Goal: Information Seeking & Learning: Find specific fact

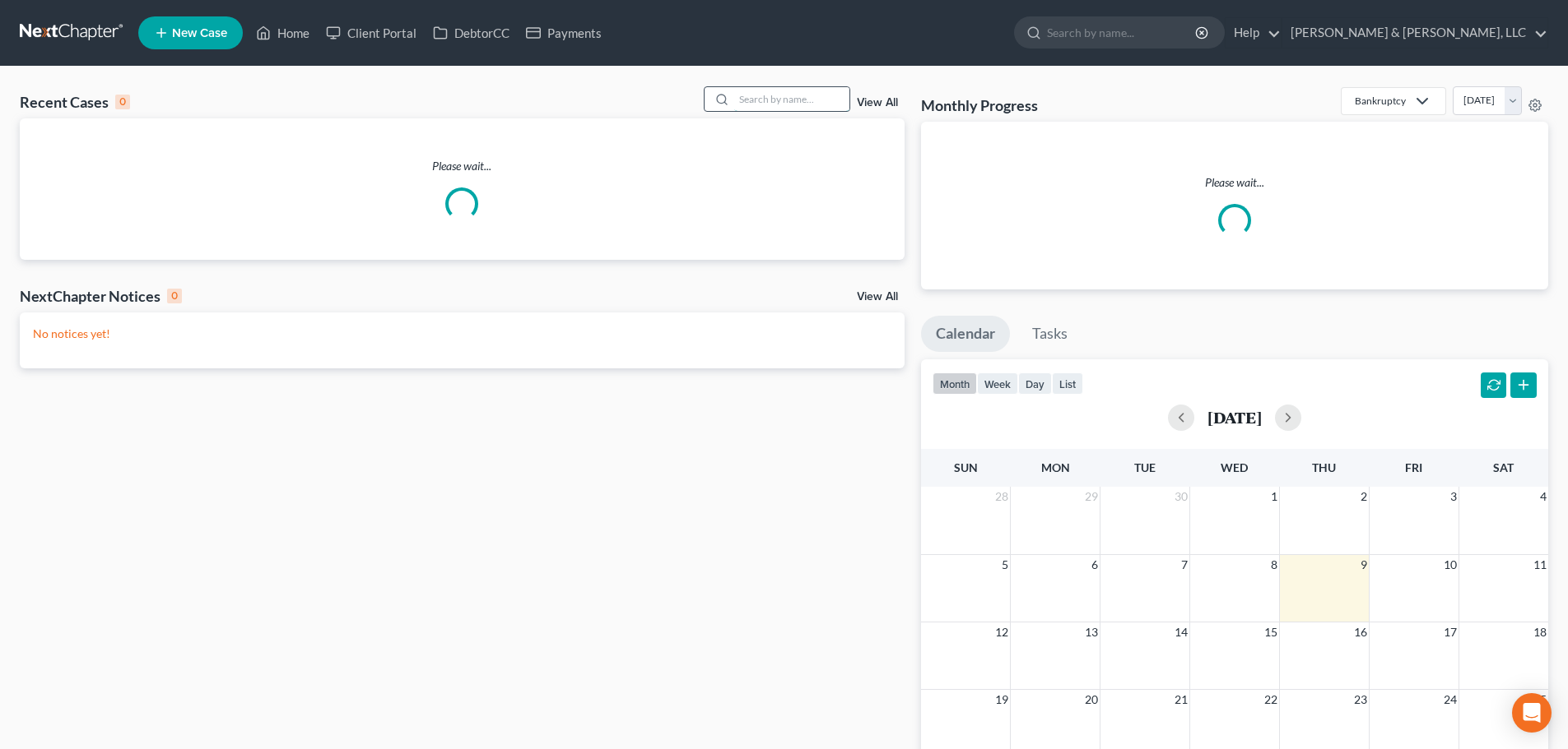
click at [811, 95] on input "search" at bounding box center [792, 99] width 115 height 24
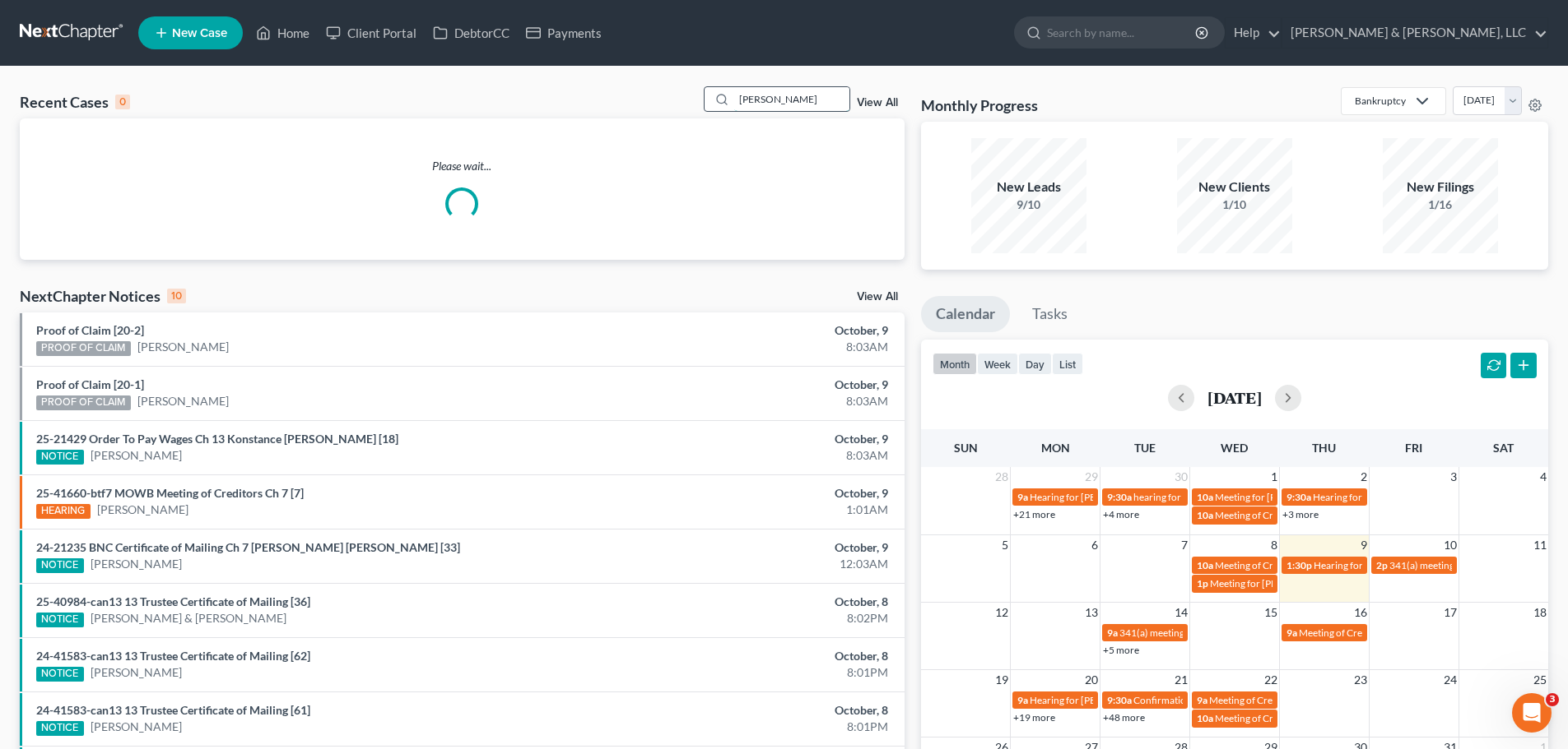
type input "[PERSON_NAME]"
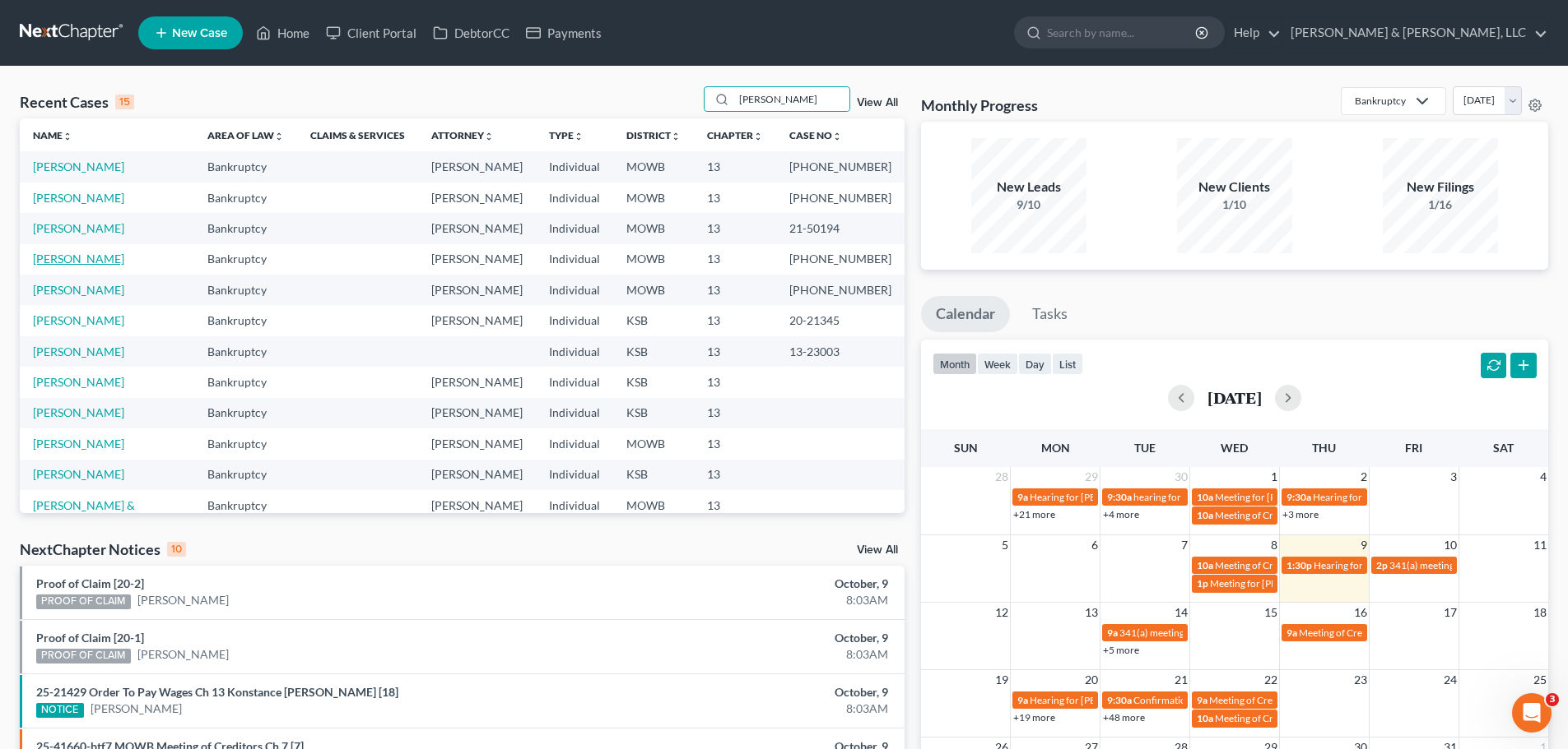
click at [91, 255] on link "[PERSON_NAME]" at bounding box center [78, 259] width 91 height 14
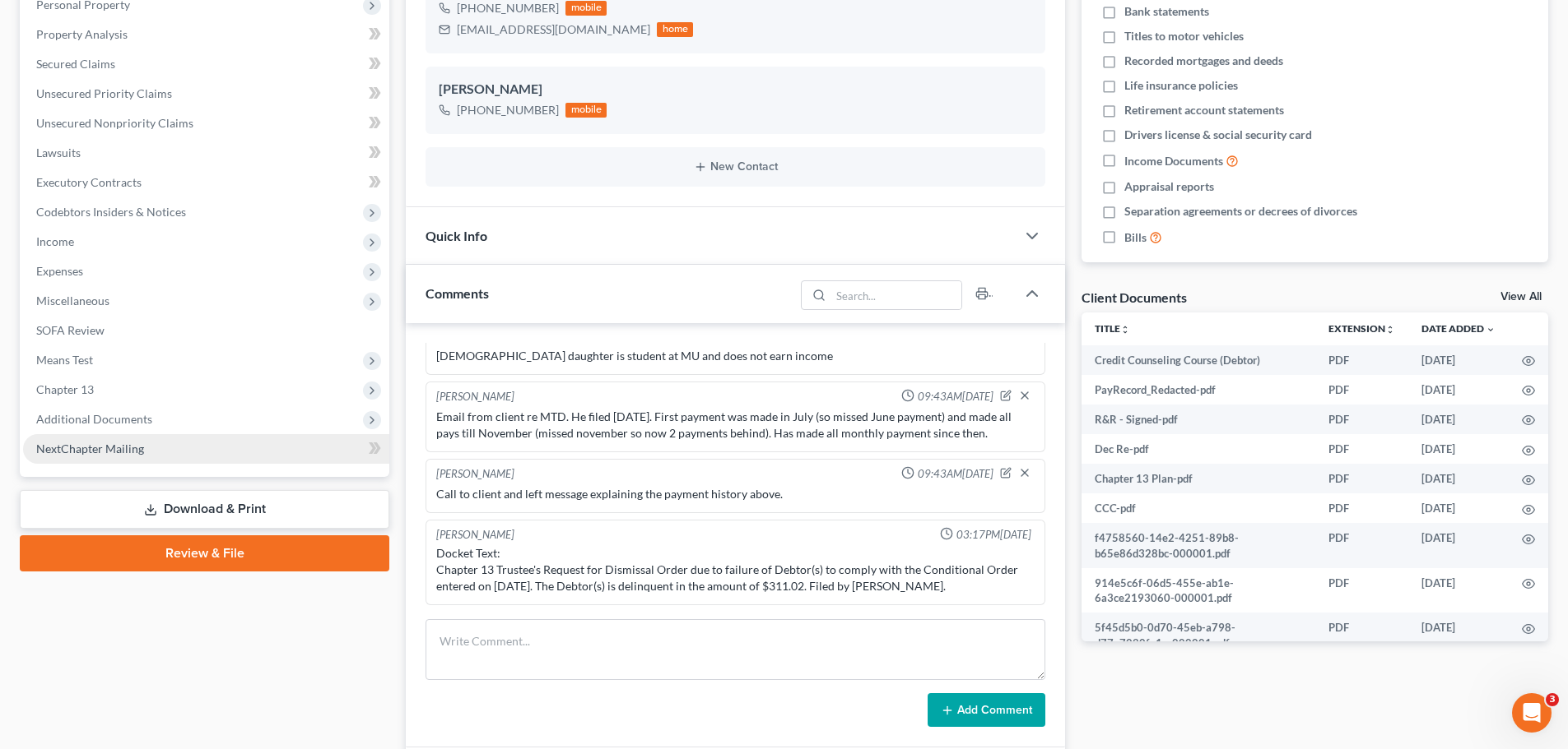
scroll to position [2577, 0]
click at [146, 433] on span "Additional Documents" at bounding box center [205, 420] width 366 height 30
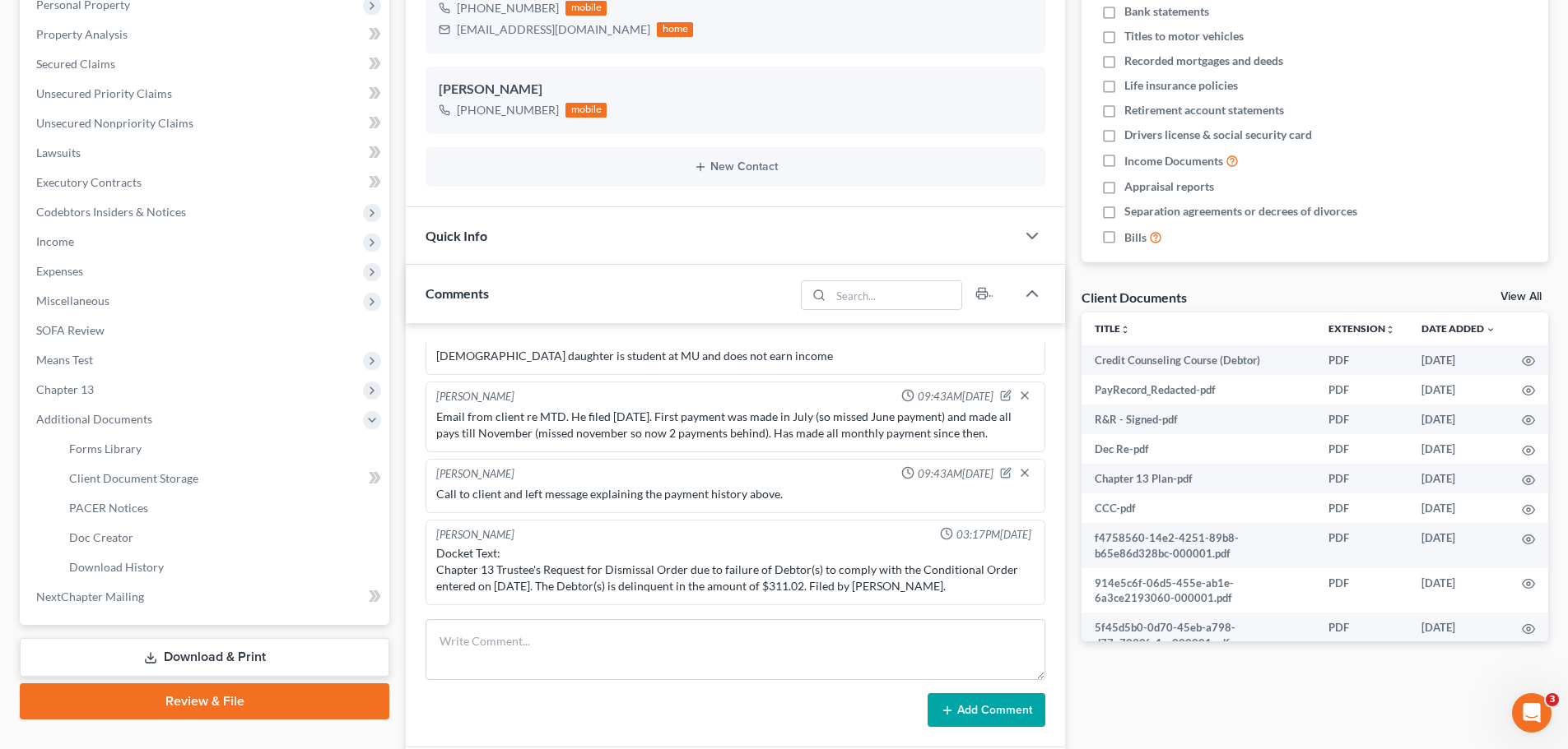
scroll to position [823, 0]
drag, startPoint x: 126, startPoint y: 499, endPoint x: 151, endPoint y: 489, distance: 26.9
click at [127, 499] on link "PACER Notices" at bounding box center [222, 509] width 333 height 30
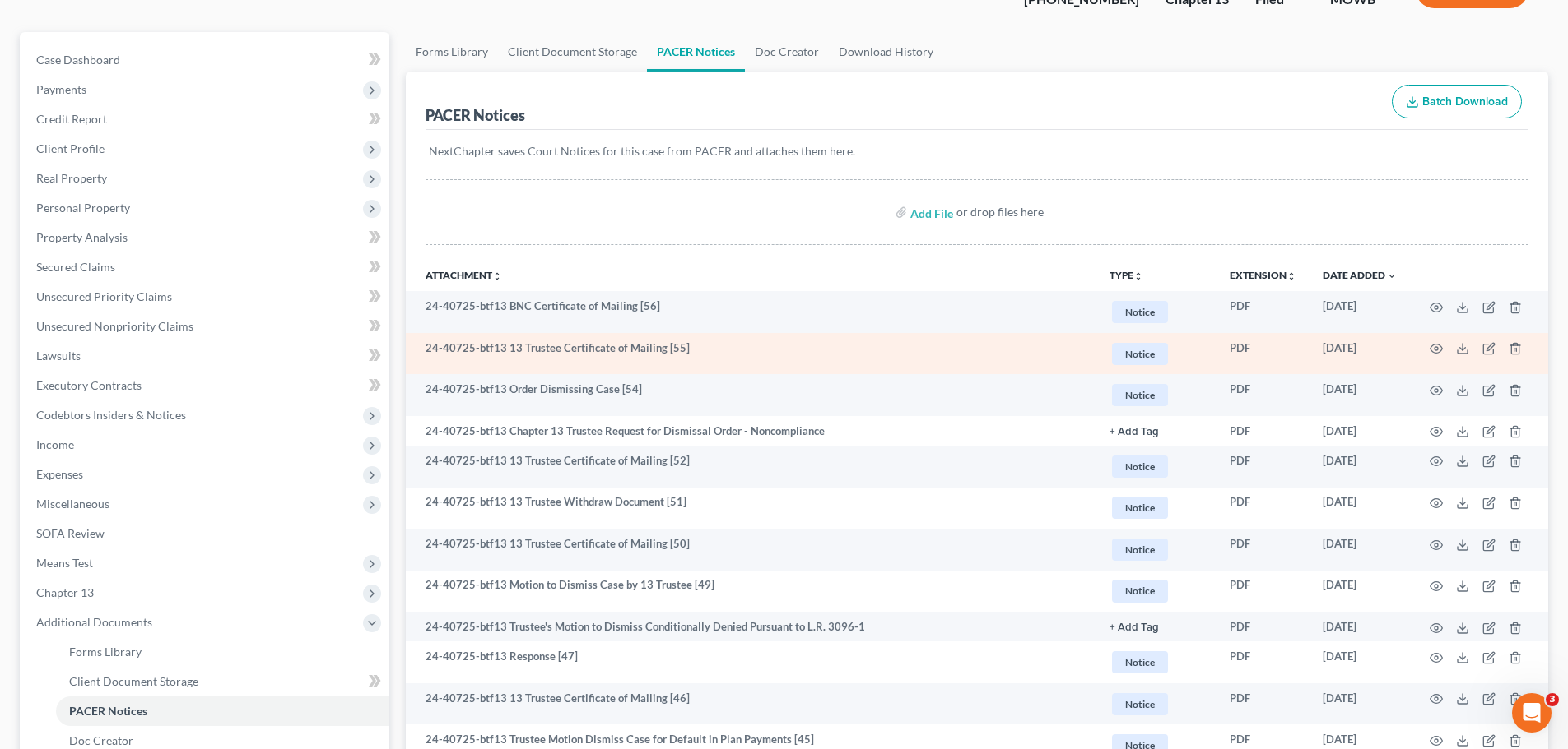
scroll to position [165, 0]
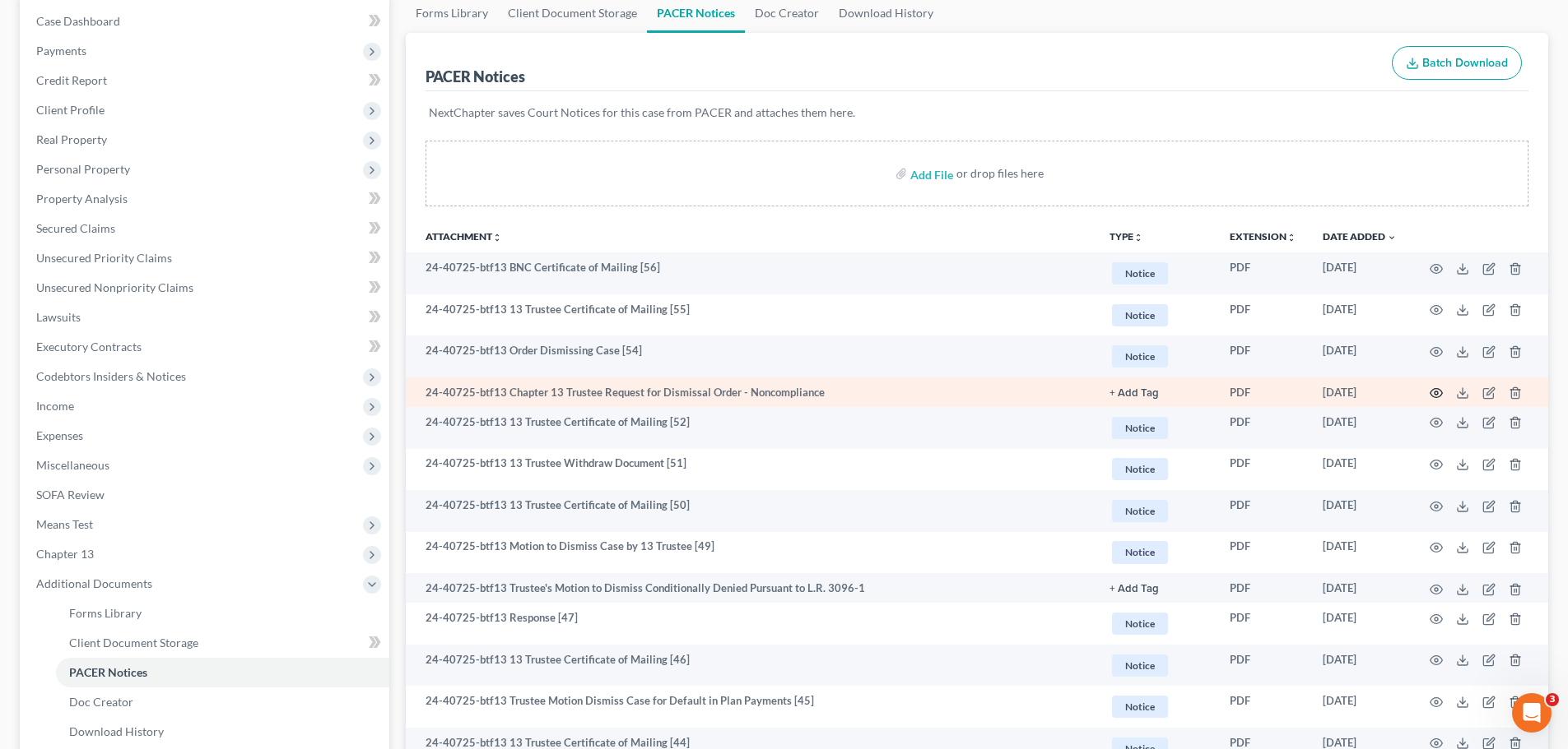
click at [1433, 391] on icon "button" at bounding box center [1435, 393] width 13 height 13
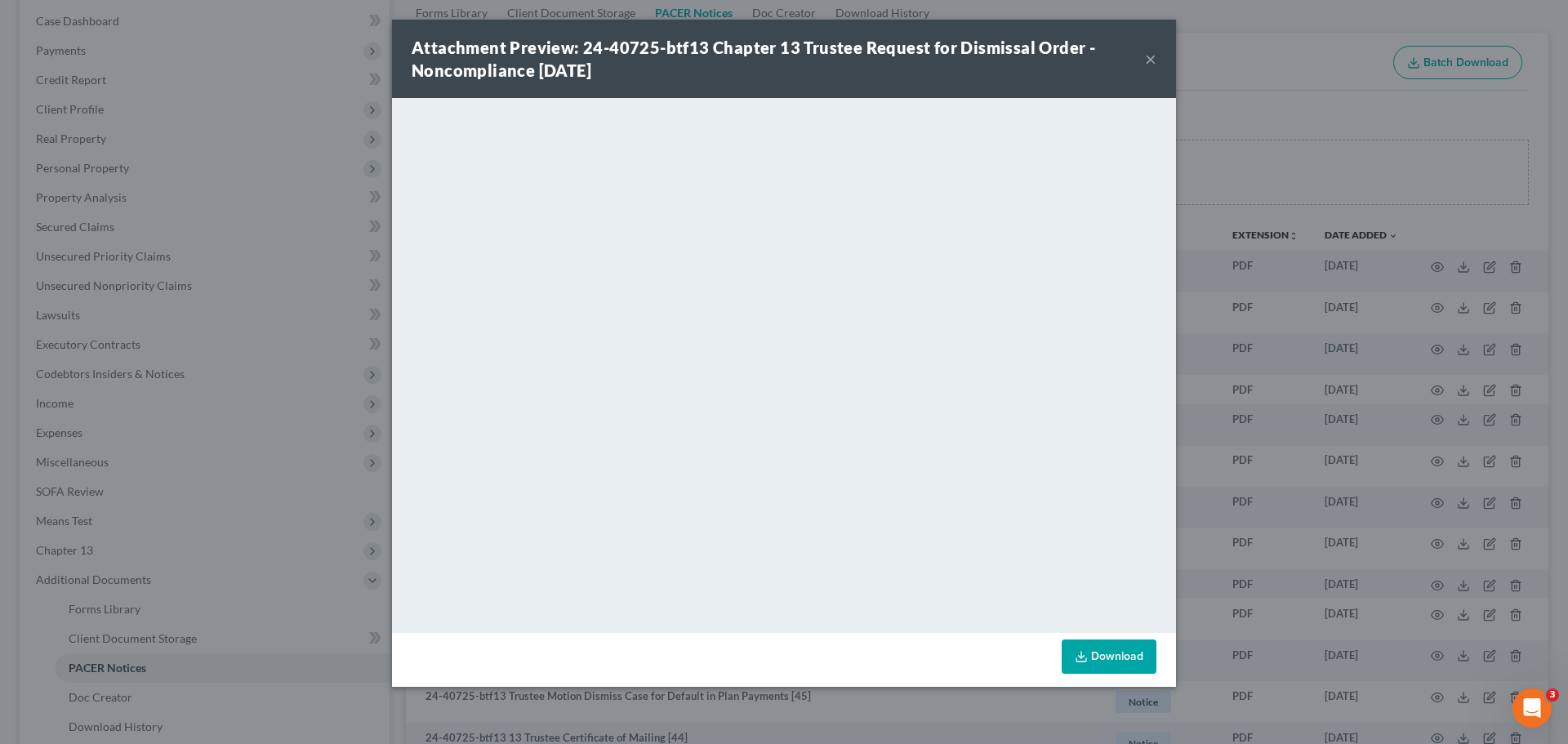
click at [1150, 59] on button "×" at bounding box center [1151, 59] width 12 height 20
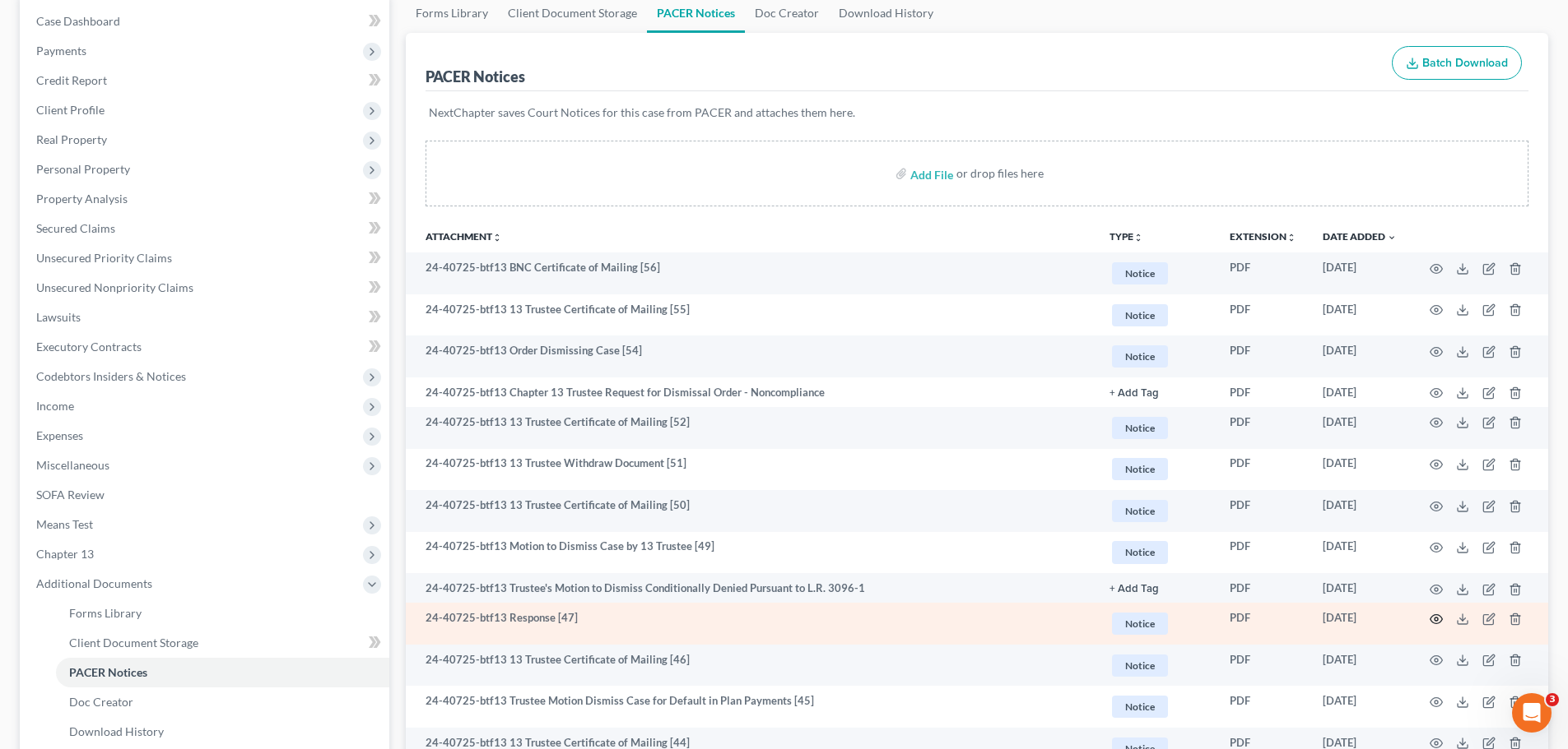
click at [1432, 617] on icon "button" at bounding box center [1435, 619] width 13 height 13
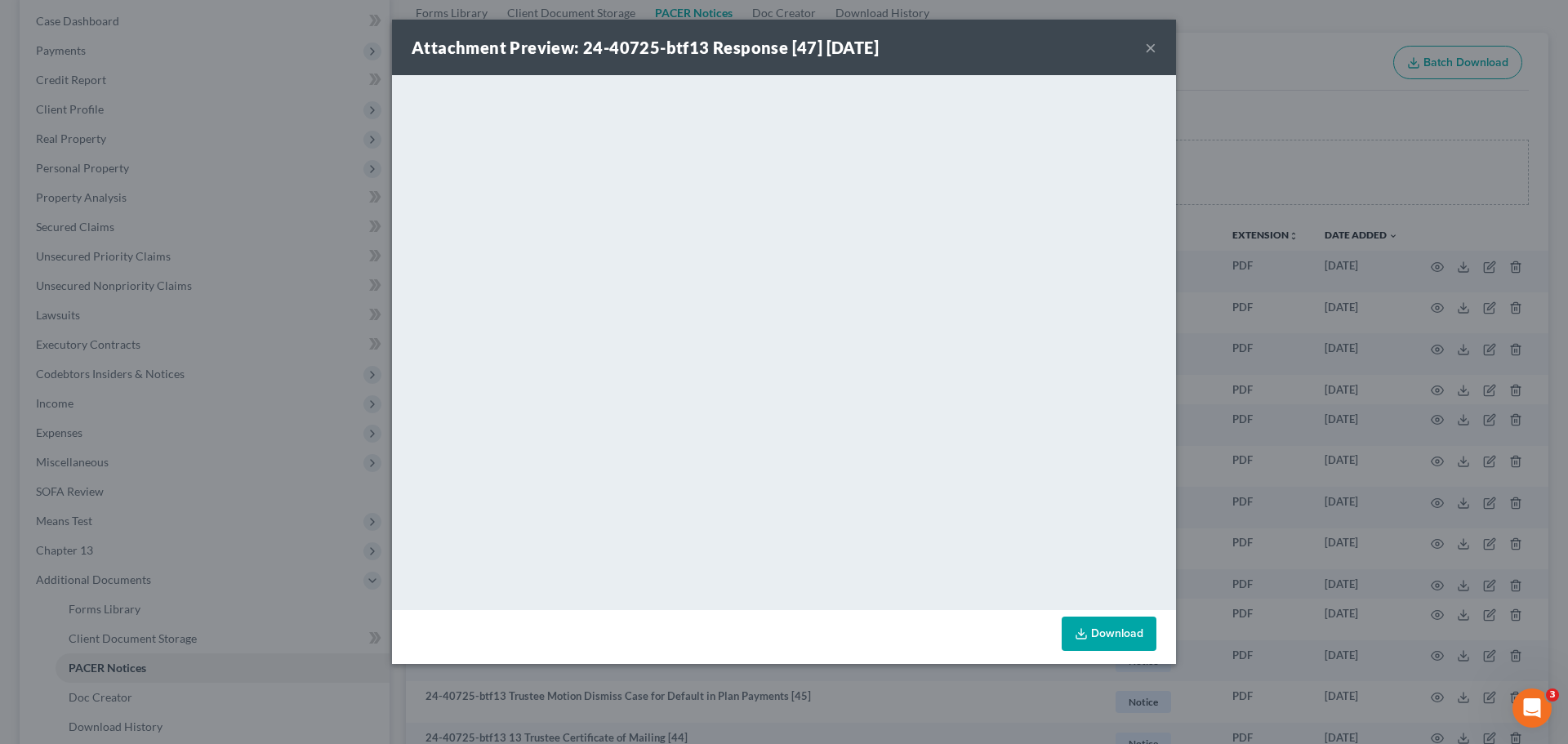
click at [1154, 48] on button "×" at bounding box center [1151, 47] width 12 height 20
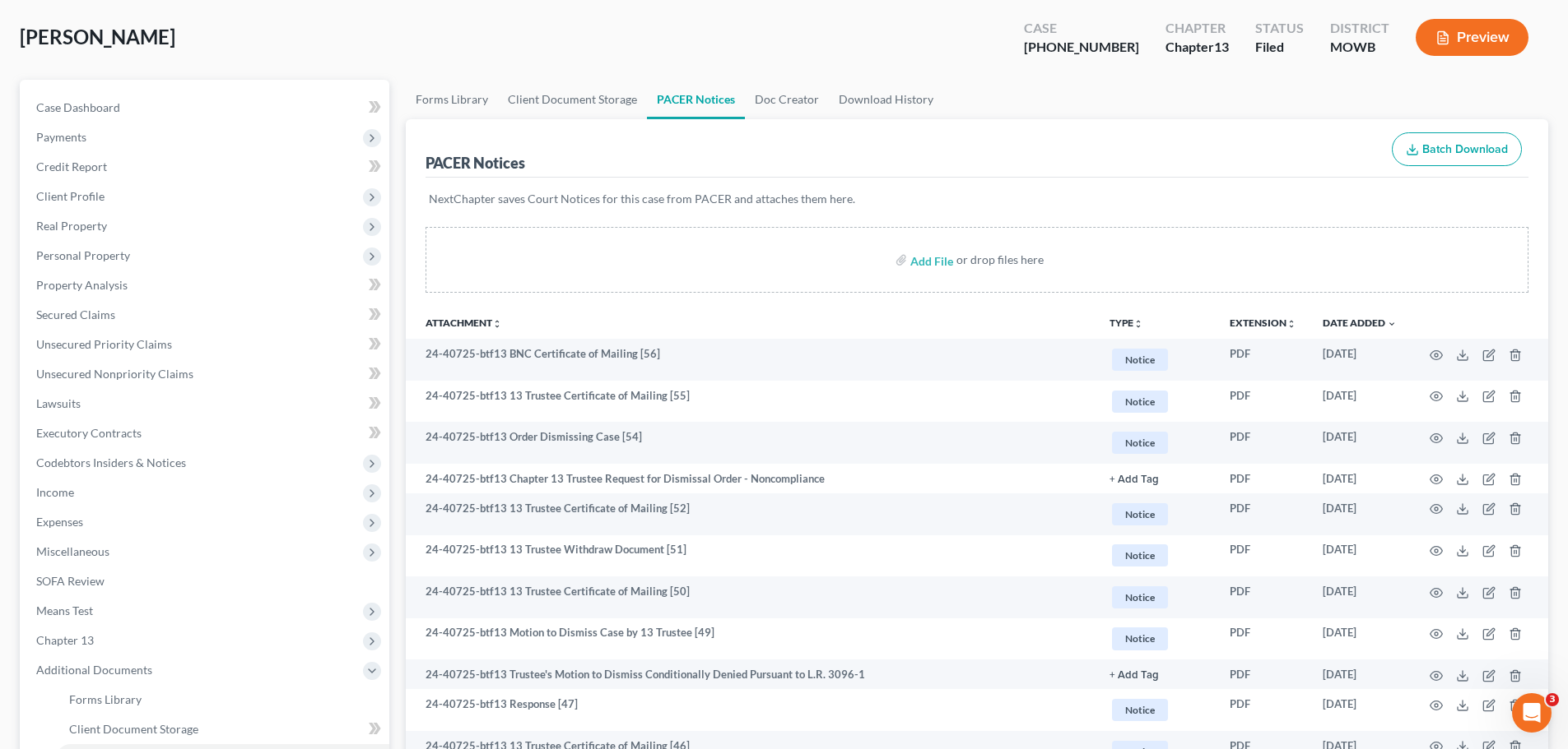
scroll to position [0, 0]
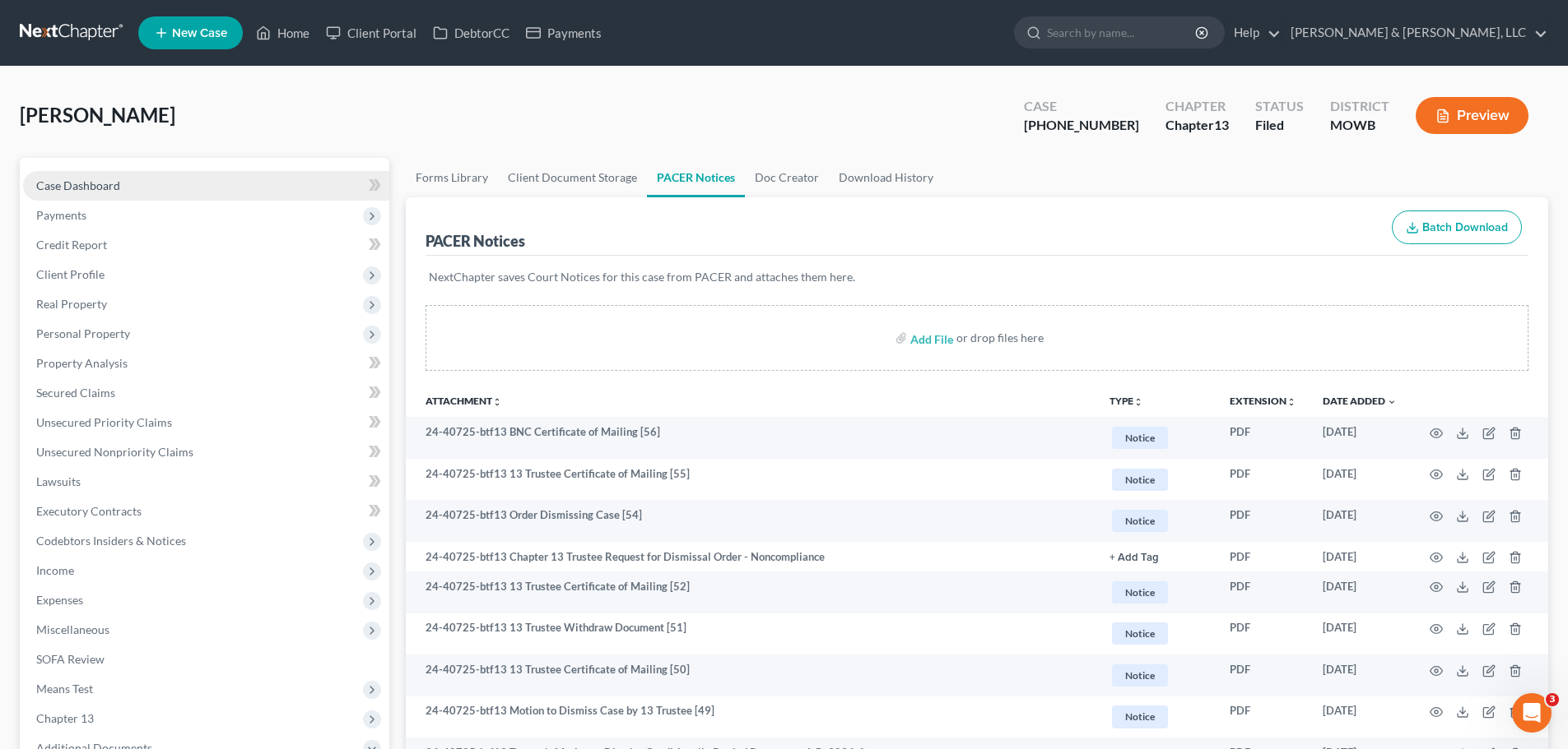
drag, startPoint x: 149, startPoint y: 187, endPoint x: 158, endPoint y: 187, distance: 9.0
click at [150, 187] on link "Case Dashboard" at bounding box center [205, 186] width 366 height 30
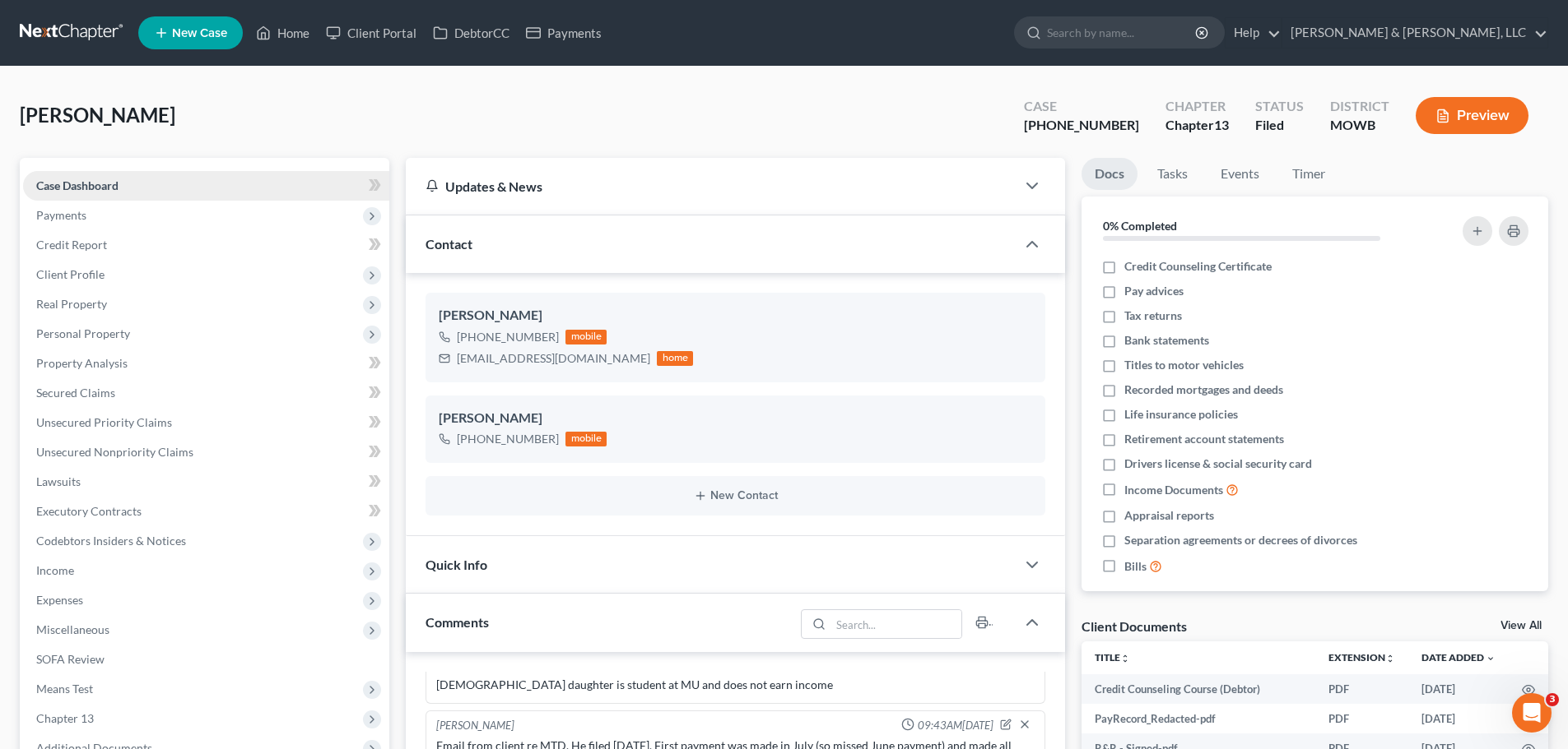
scroll to position [2577, 0]
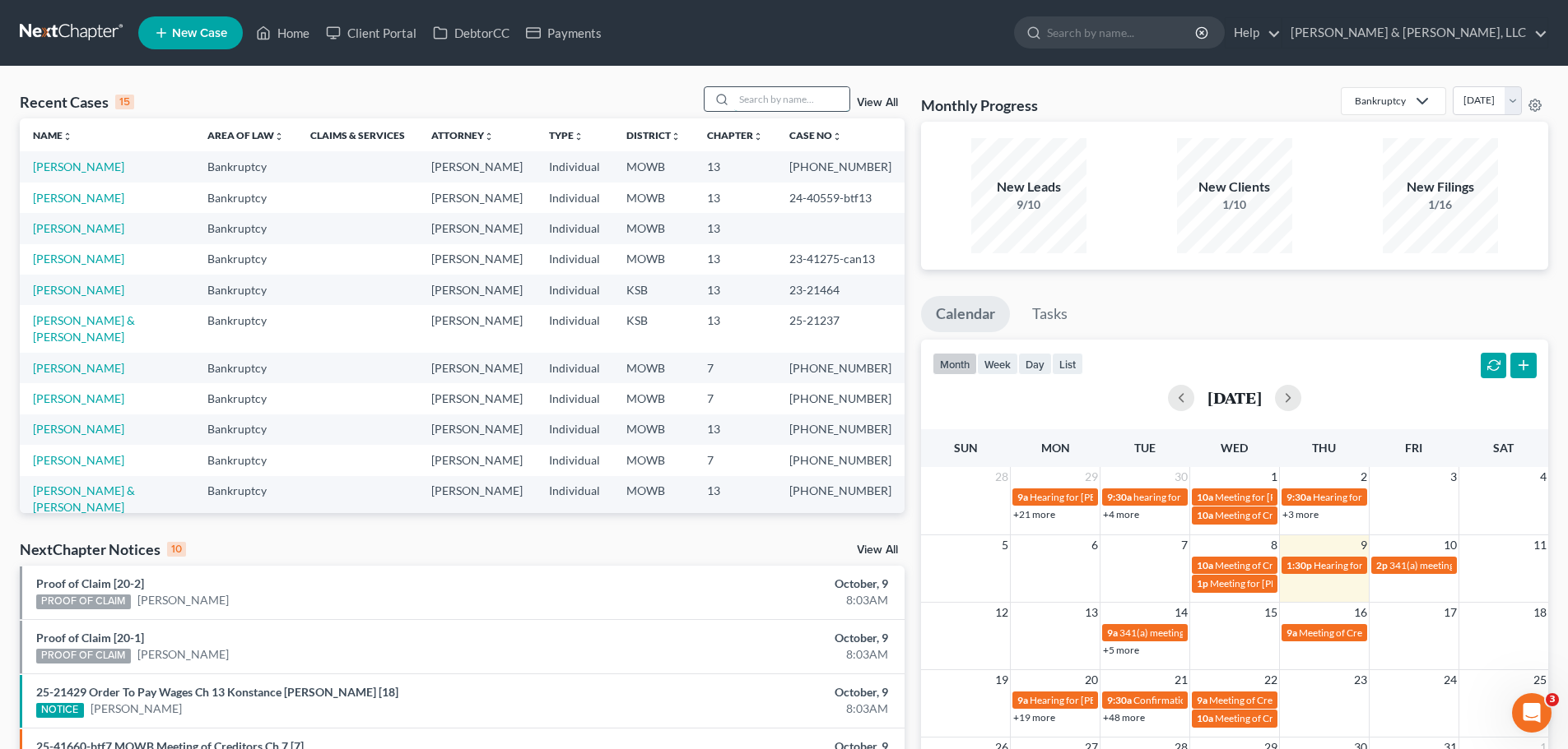
click at [819, 102] on input "search" at bounding box center [792, 99] width 115 height 24
type input "jardine"
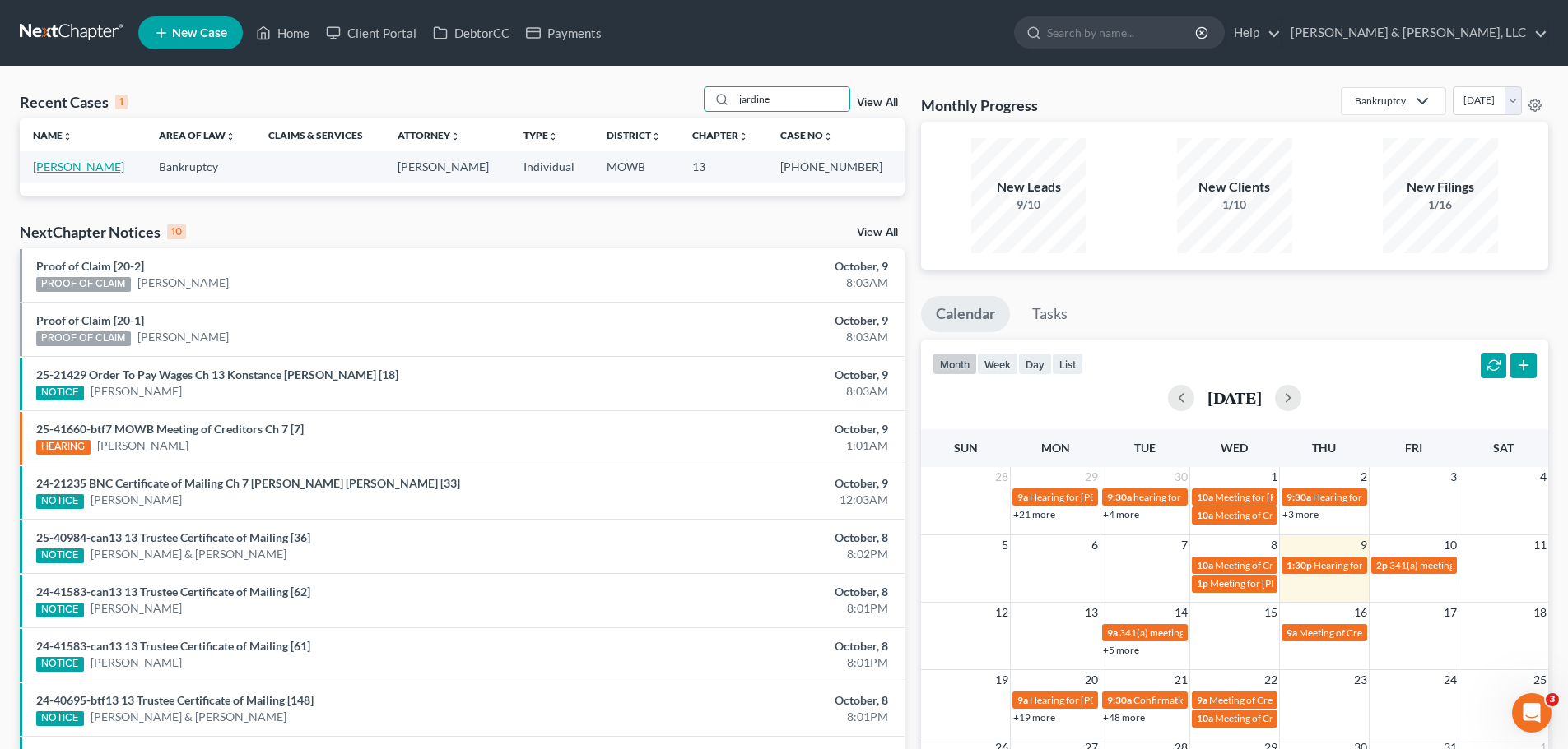
click at [103, 167] on link "[PERSON_NAME]" at bounding box center [78, 167] width 91 height 14
select select "6"
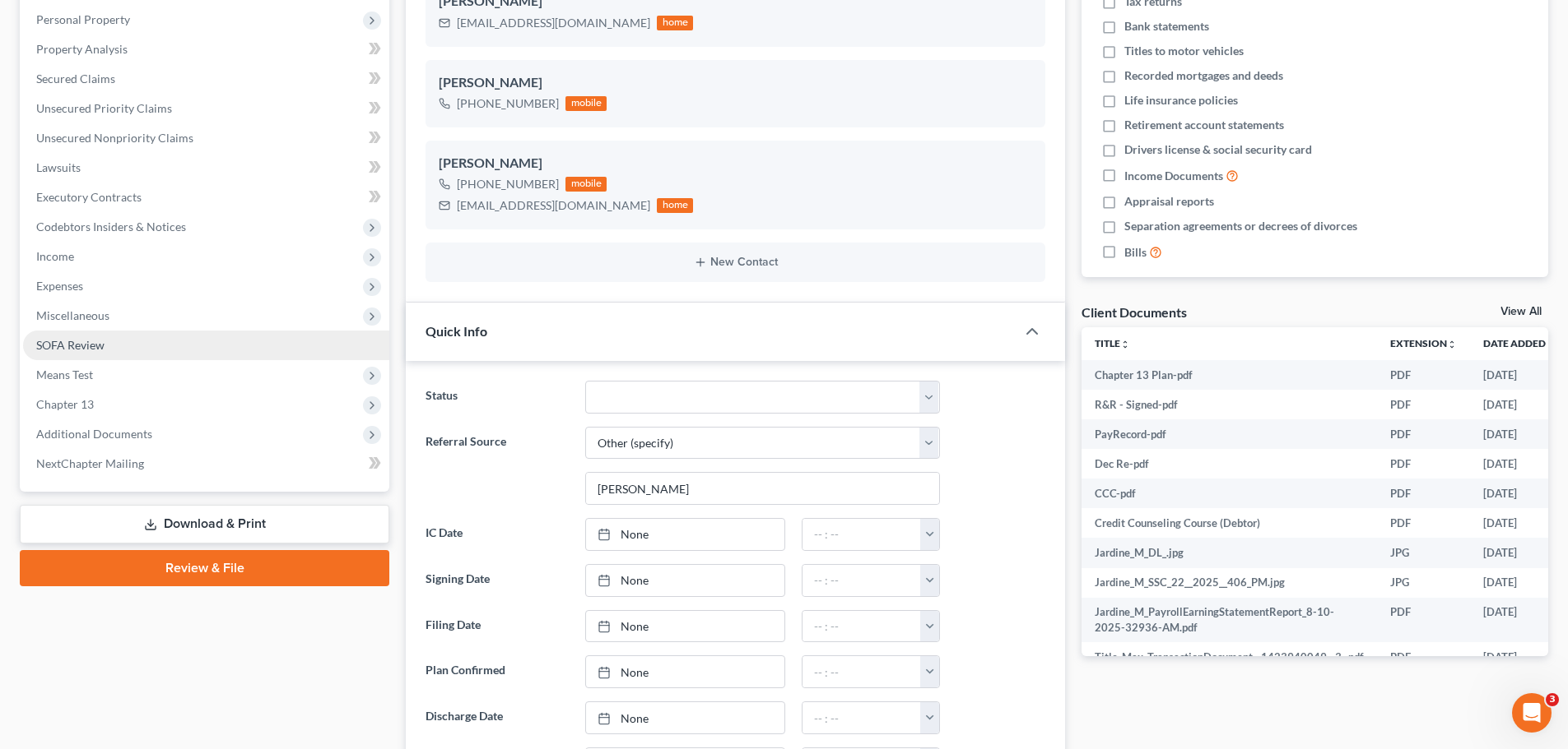
scroll to position [329, 0]
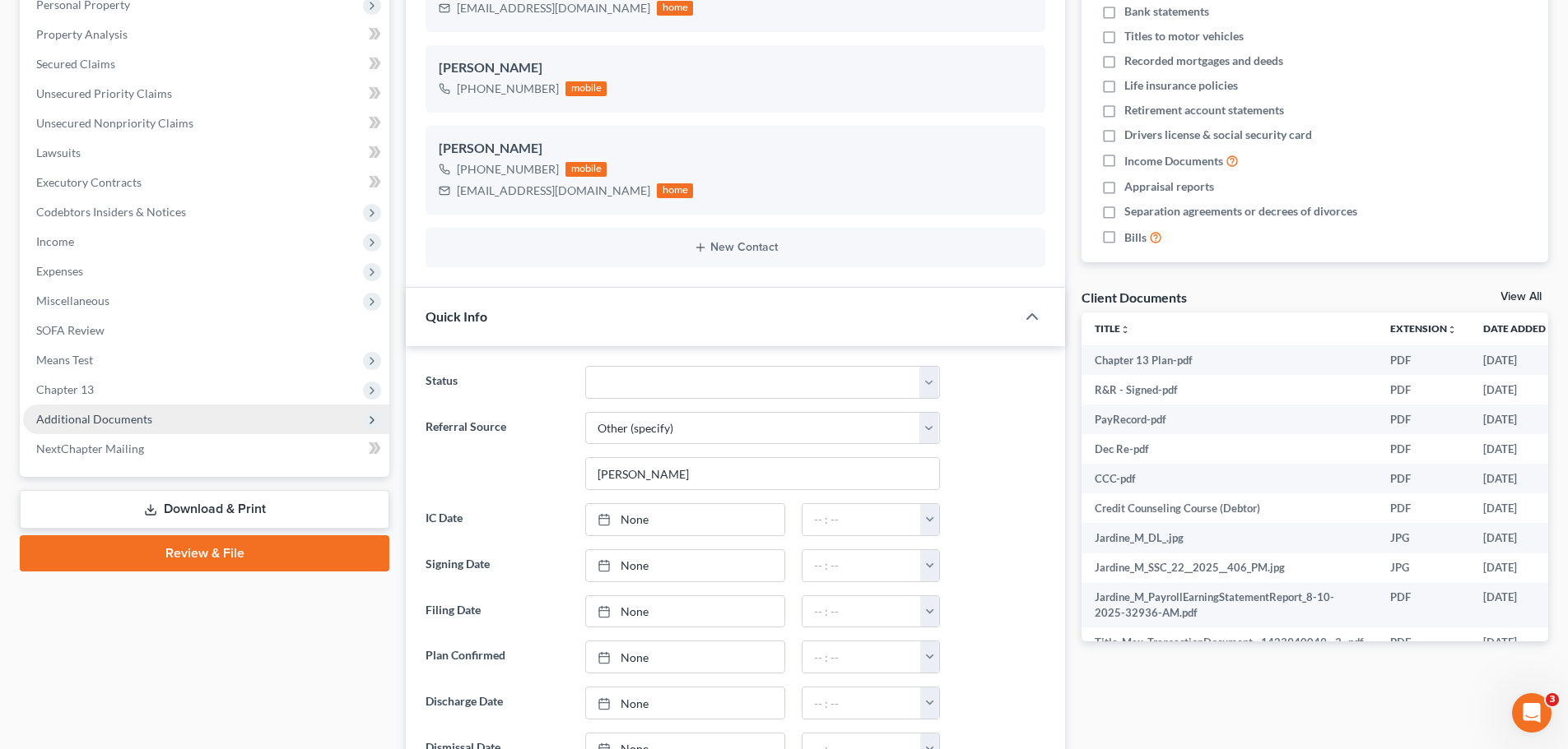
click at [132, 413] on span "Additional Documents" at bounding box center [93, 419] width 116 height 14
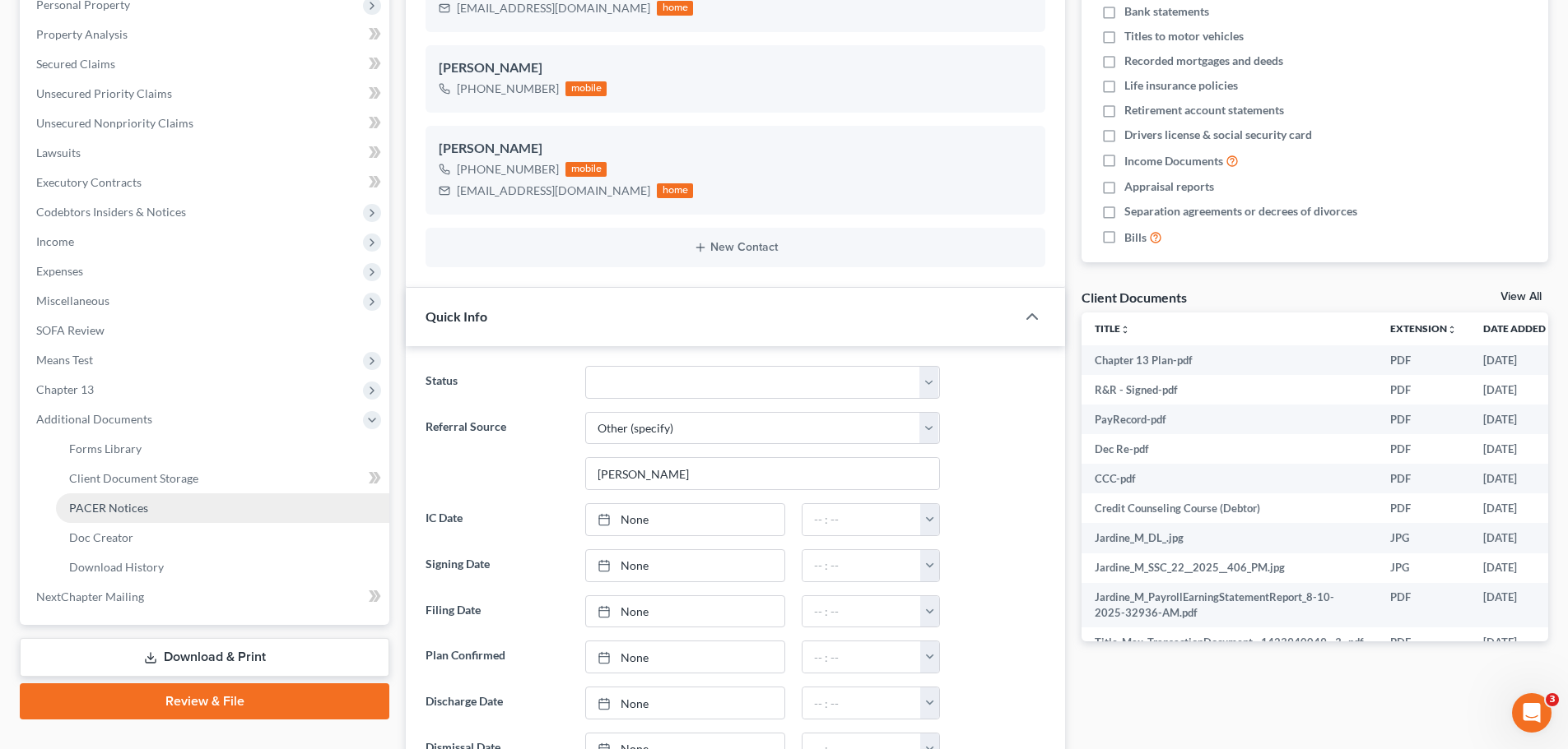
click at [158, 503] on link "PACER Notices" at bounding box center [222, 509] width 333 height 30
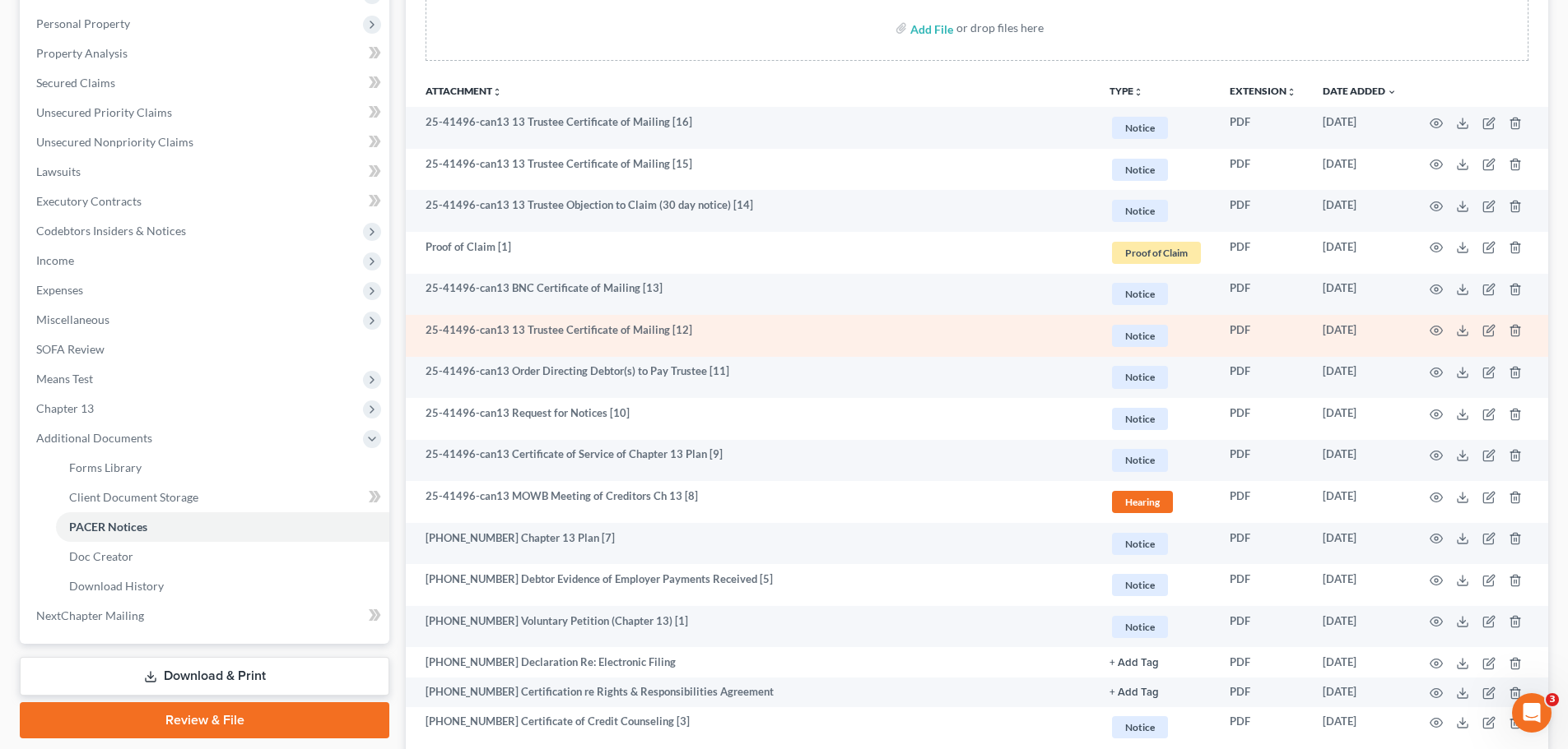
scroll to position [273, 0]
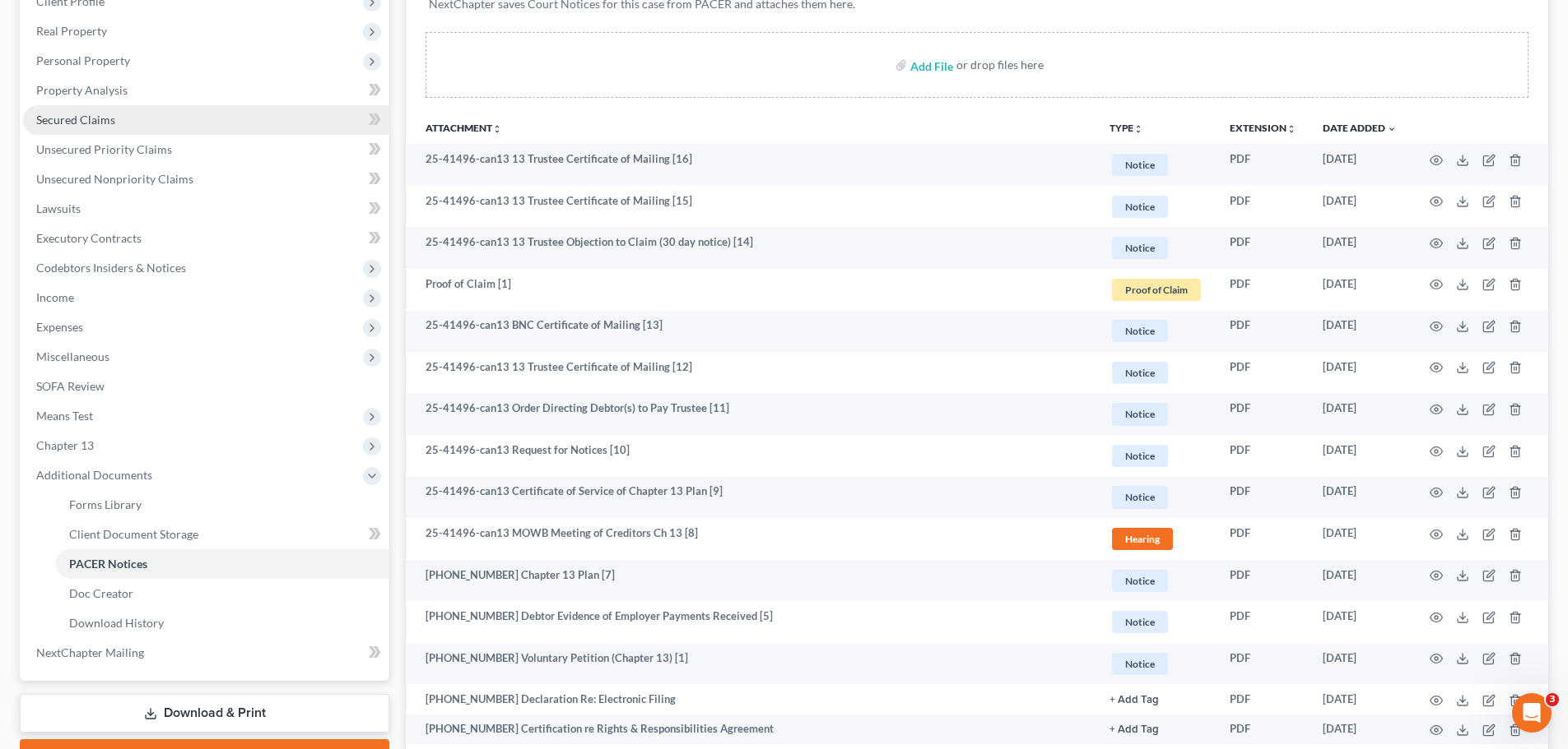
click at [91, 122] on span "Secured Claims" at bounding box center [75, 120] width 79 height 14
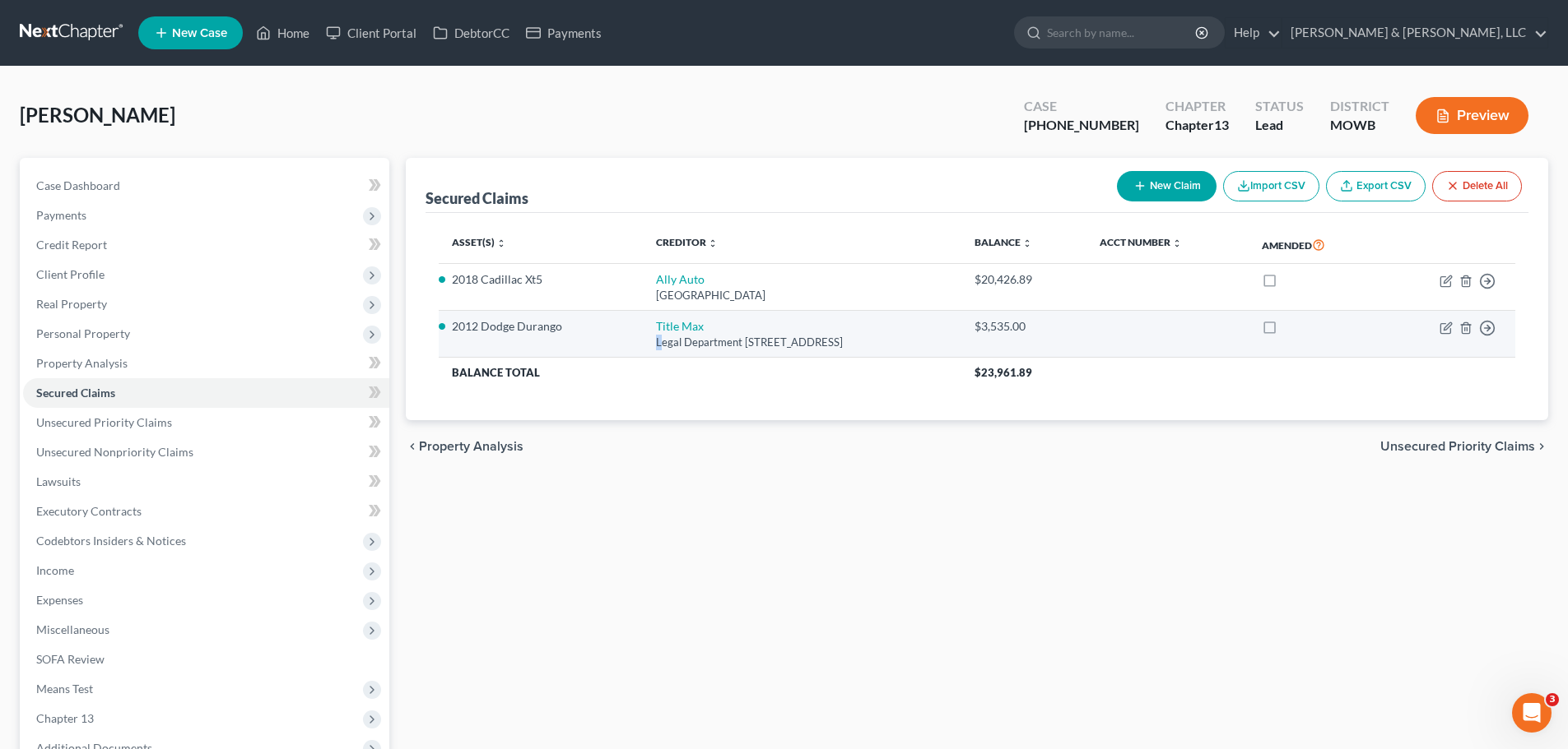
drag, startPoint x: 643, startPoint y: 342, endPoint x: 711, endPoint y: 344, distance: 68.0
click at [656, 342] on div "Legal Department [STREET_ADDRESS]" at bounding box center [802, 342] width 292 height 16
drag, startPoint x: 729, startPoint y: 342, endPoint x: 873, endPoint y: 340, distance: 144.0
click at [873, 340] on div "Legal Department [STREET_ADDRESS]" at bounding box center [802, 342] width 292 height 16
copy div "[STREET_ADDRESS]"
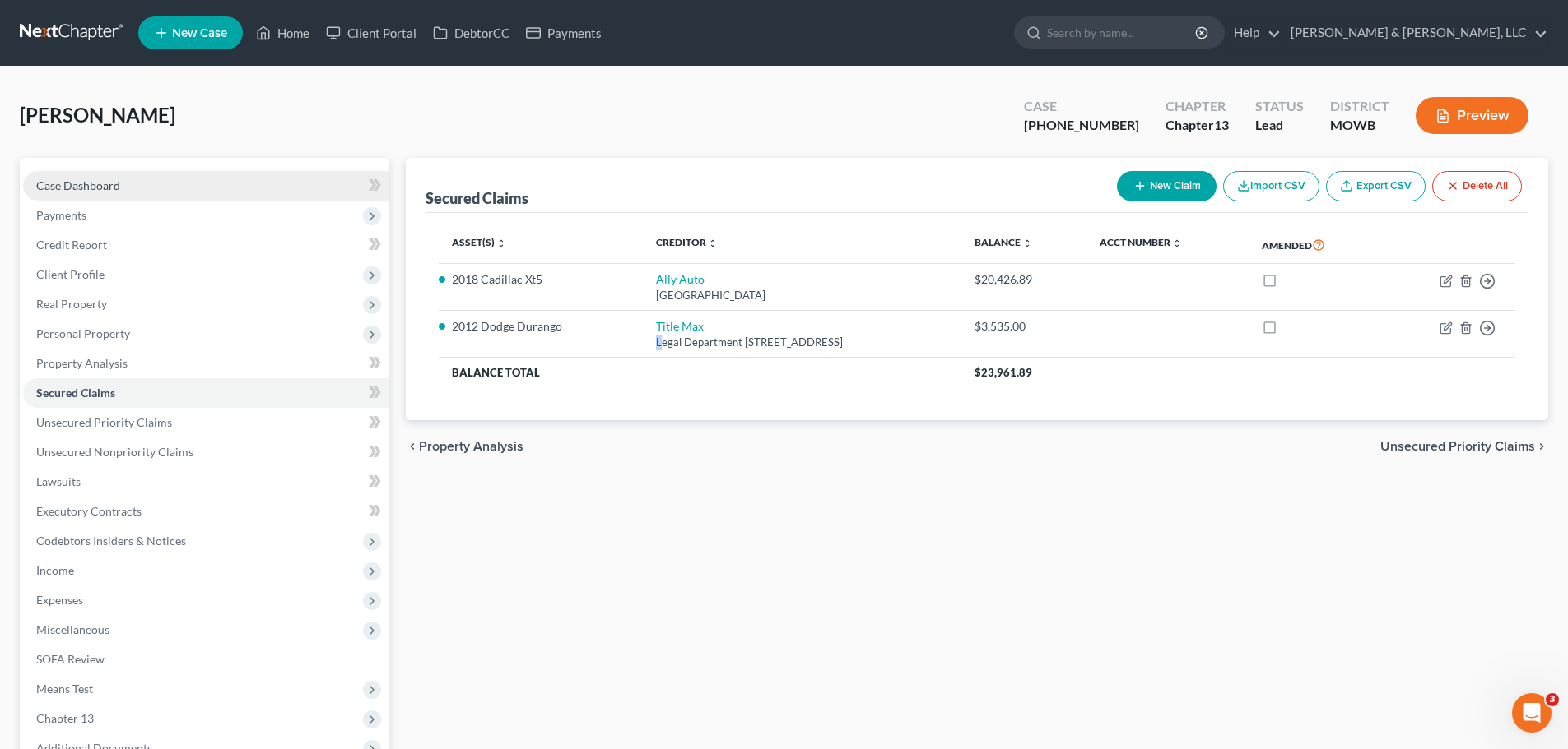
click at [130, 188] on link "Case Dashboard" at bounding box center [205, 186] width 366 height 30
select select "6"
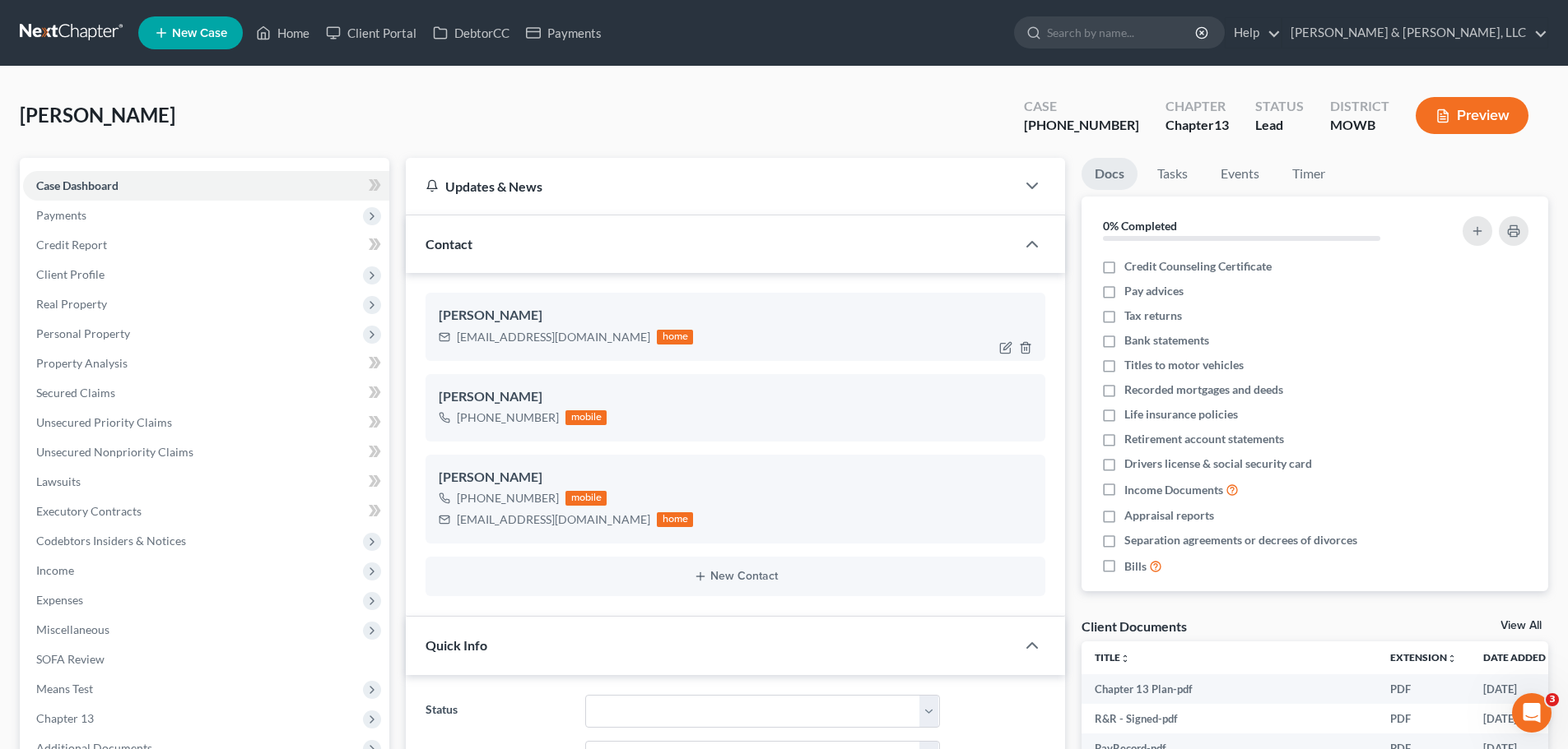
click at [467, 337] on div "[EMAIL_ADDRESS][DOMAIN_NAME]" at bounding box center [553, 337] width 194 height 17
drag, startPoint x: 458, startPoint y: 336, endPoint x: 597, endPoint y: 340, distance: 139.1
click at [597, 340] on div "[EMAIL_ADDRESS][DOMAIN_NAME]" at bounding box center [553, 337] width 194 height 17
copy div "[EMAIL_ADDRESS][DOMAIN_NAME]"
drag, startPoint x: 1061, startPoint y: 127, endPoint x: 1115, endPoint y: 128, distance: 54.0
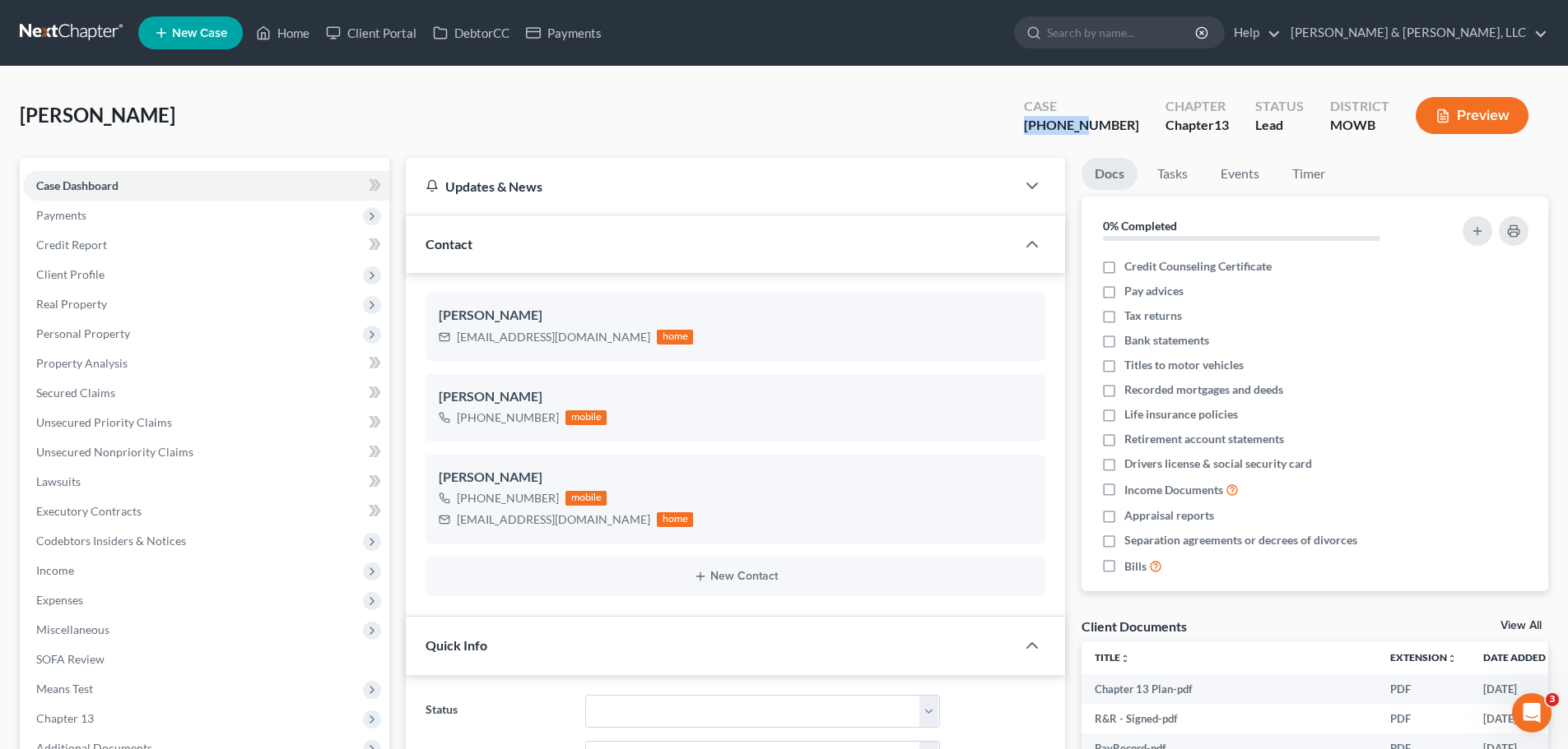
click at [1115, 128] on div "[PHONE_NUMBER]" at bounding box center [1082, 125] width 115 height 19
copy div "25-41496"
click at [286, 33] on link "Home" at bounding box center [283, 33] width 69 height 30
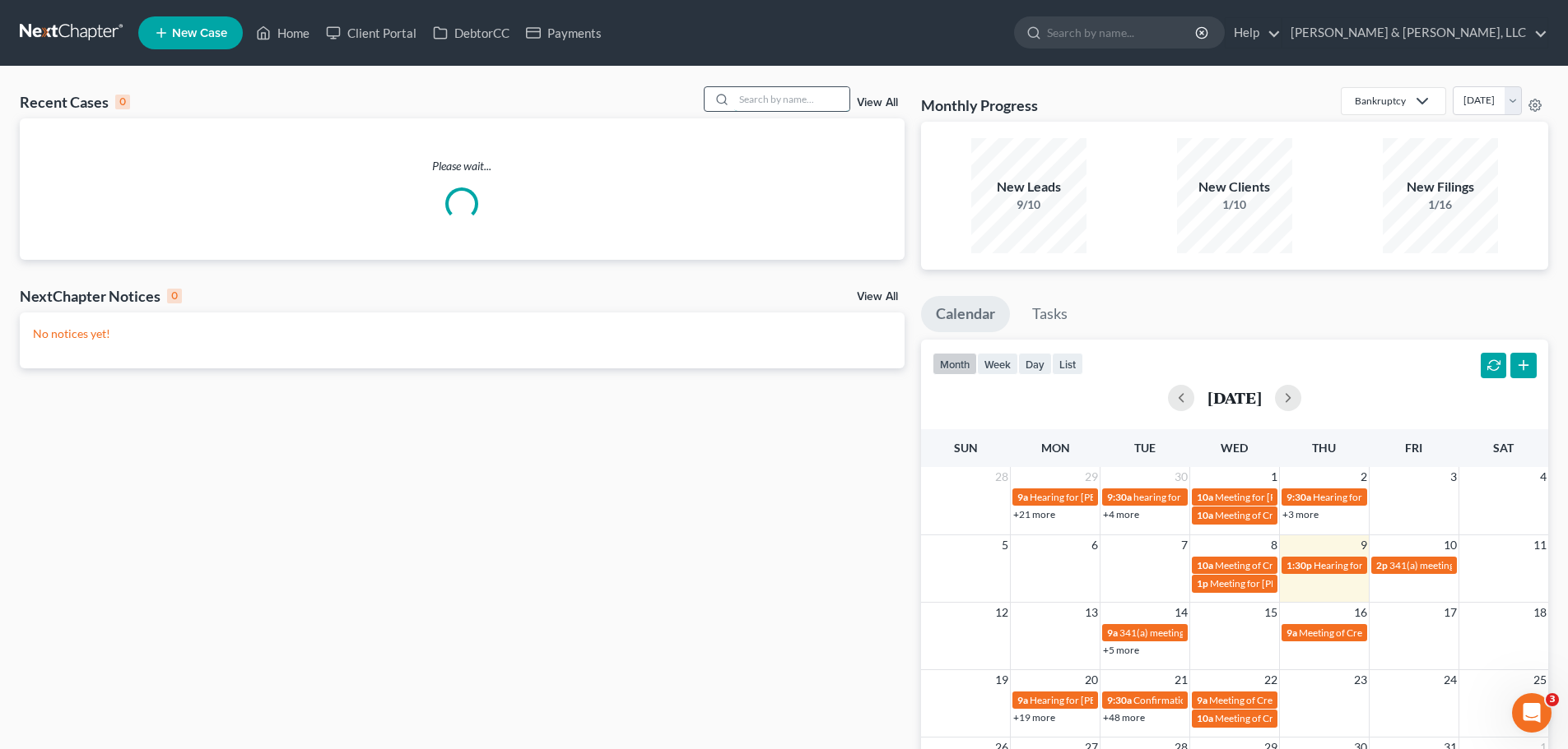
click at [799, 94] on input "search" at bounding box center [792, 99] width 115 height 24
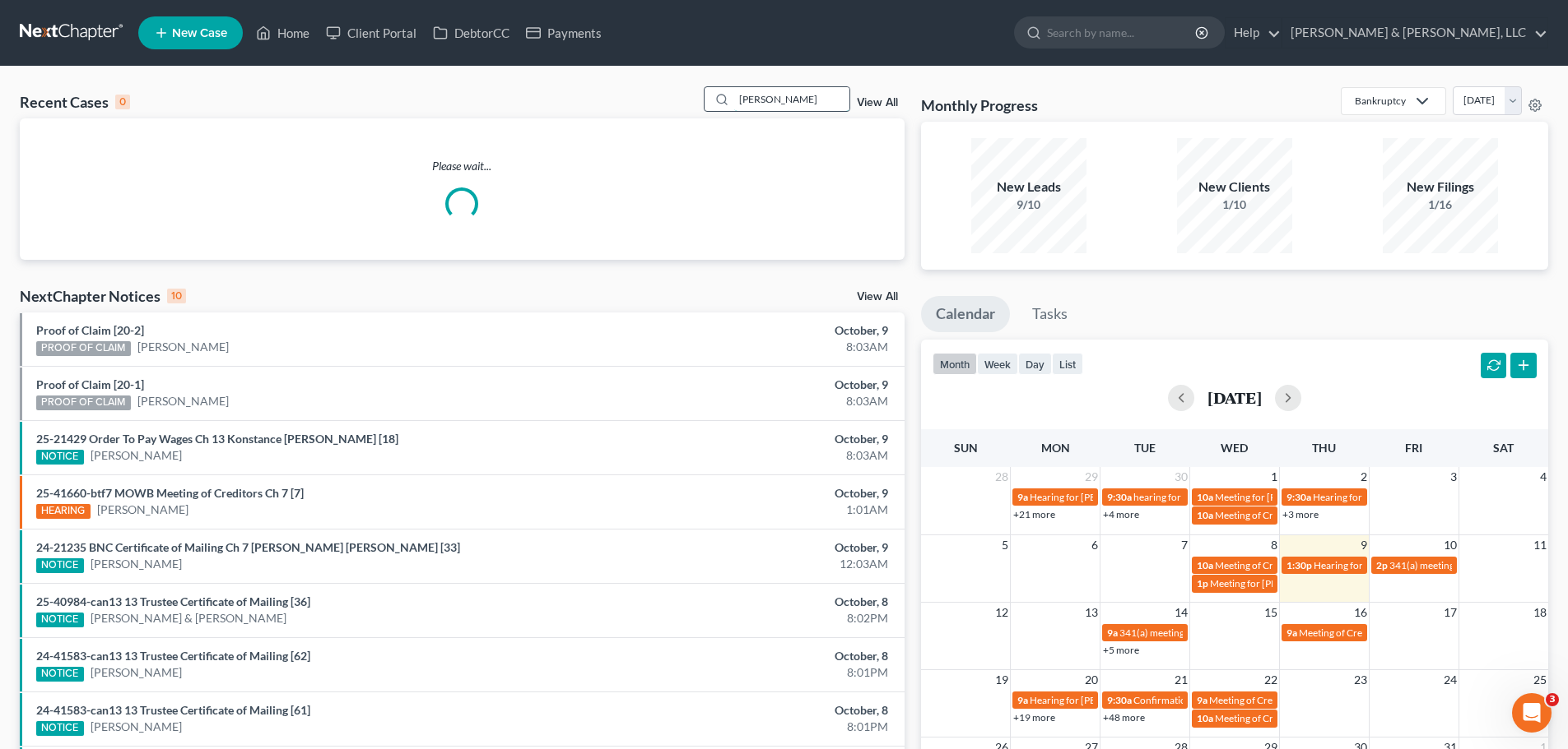
type input "[PERSON_NAME]"
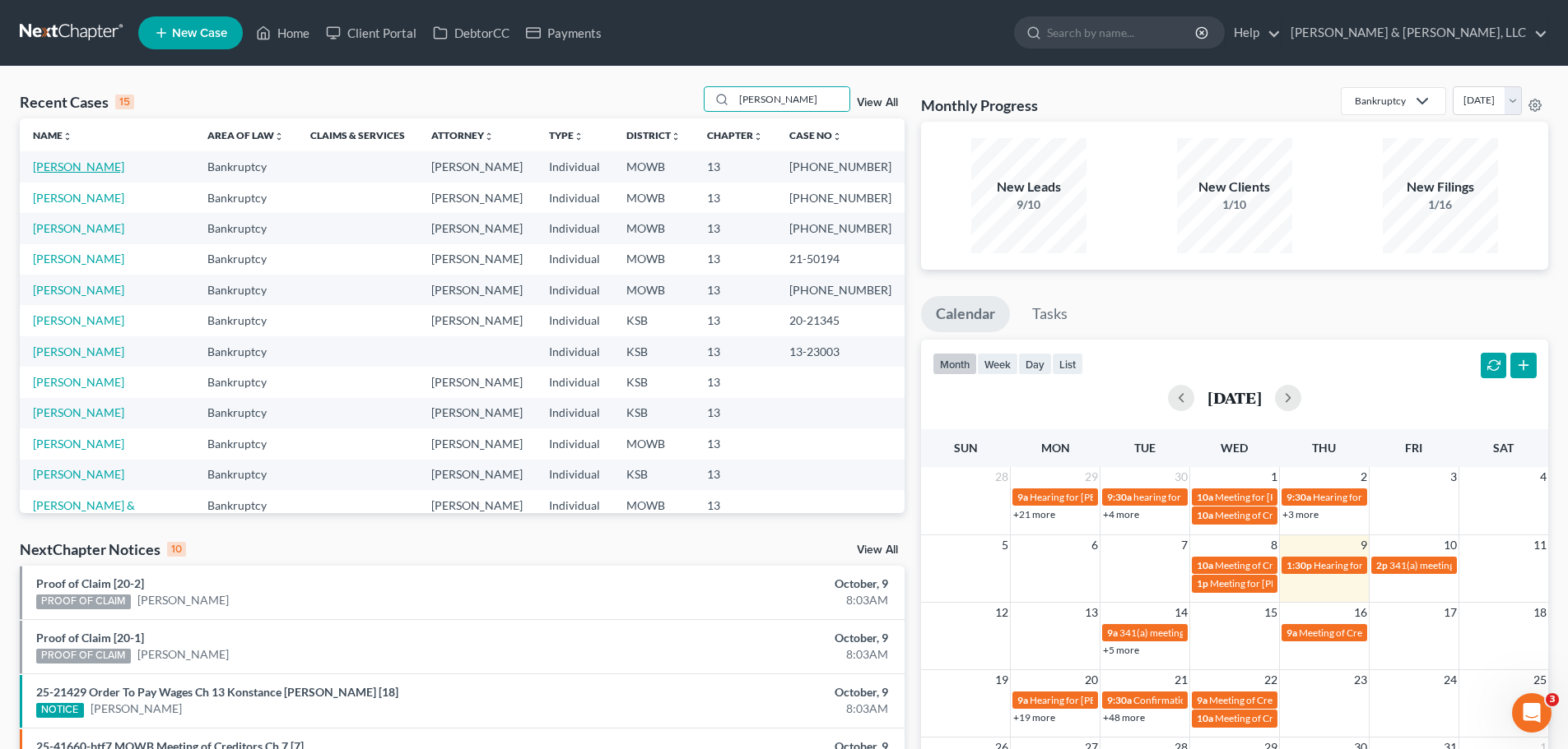
click at [68, 162] on link "[PERSON_NAME]" at bounding box center [78, 167] width 91 height 14
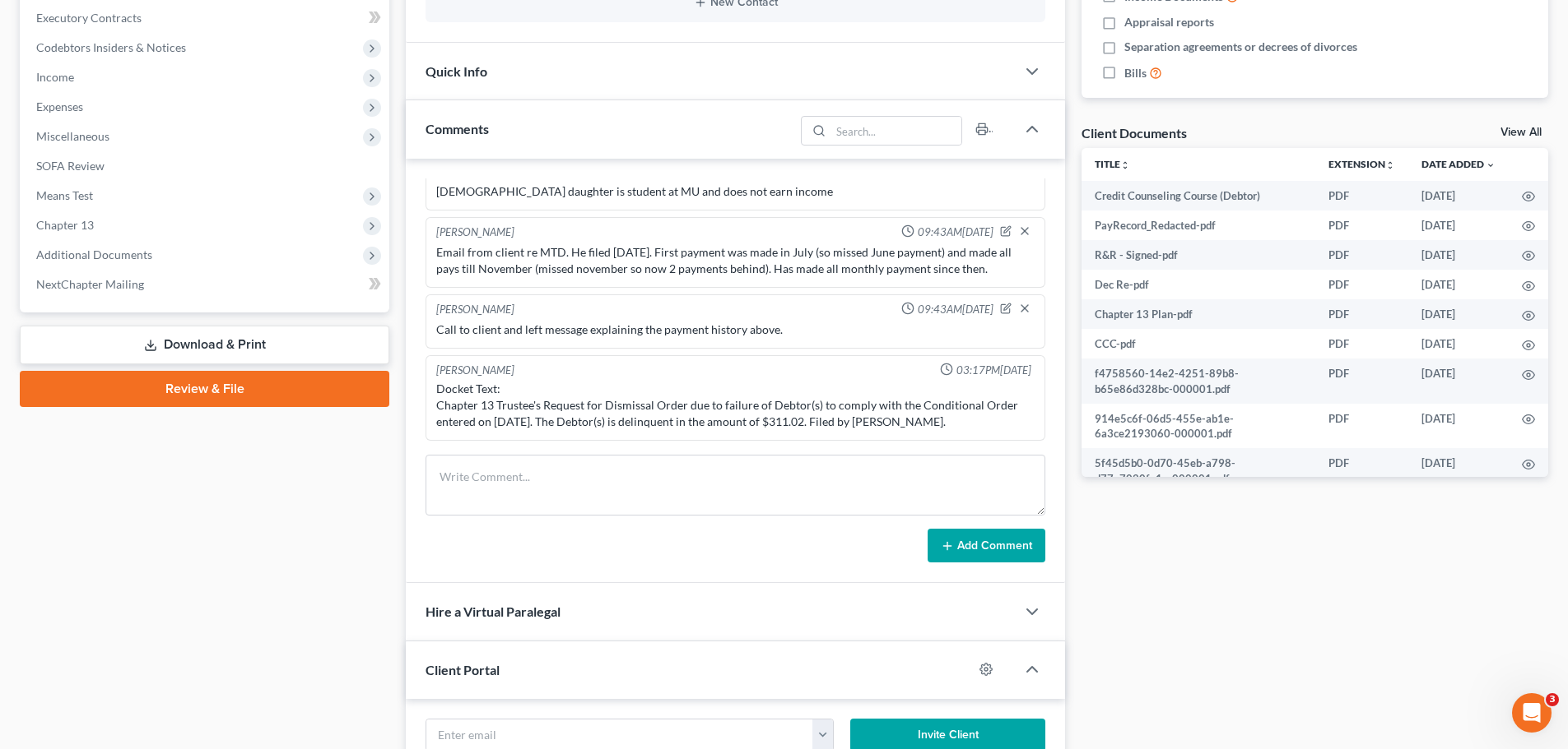
scroll to position [2577, 0]
click at [578, 455] on textarea at bounding box center [735, 485] width 619 height 61
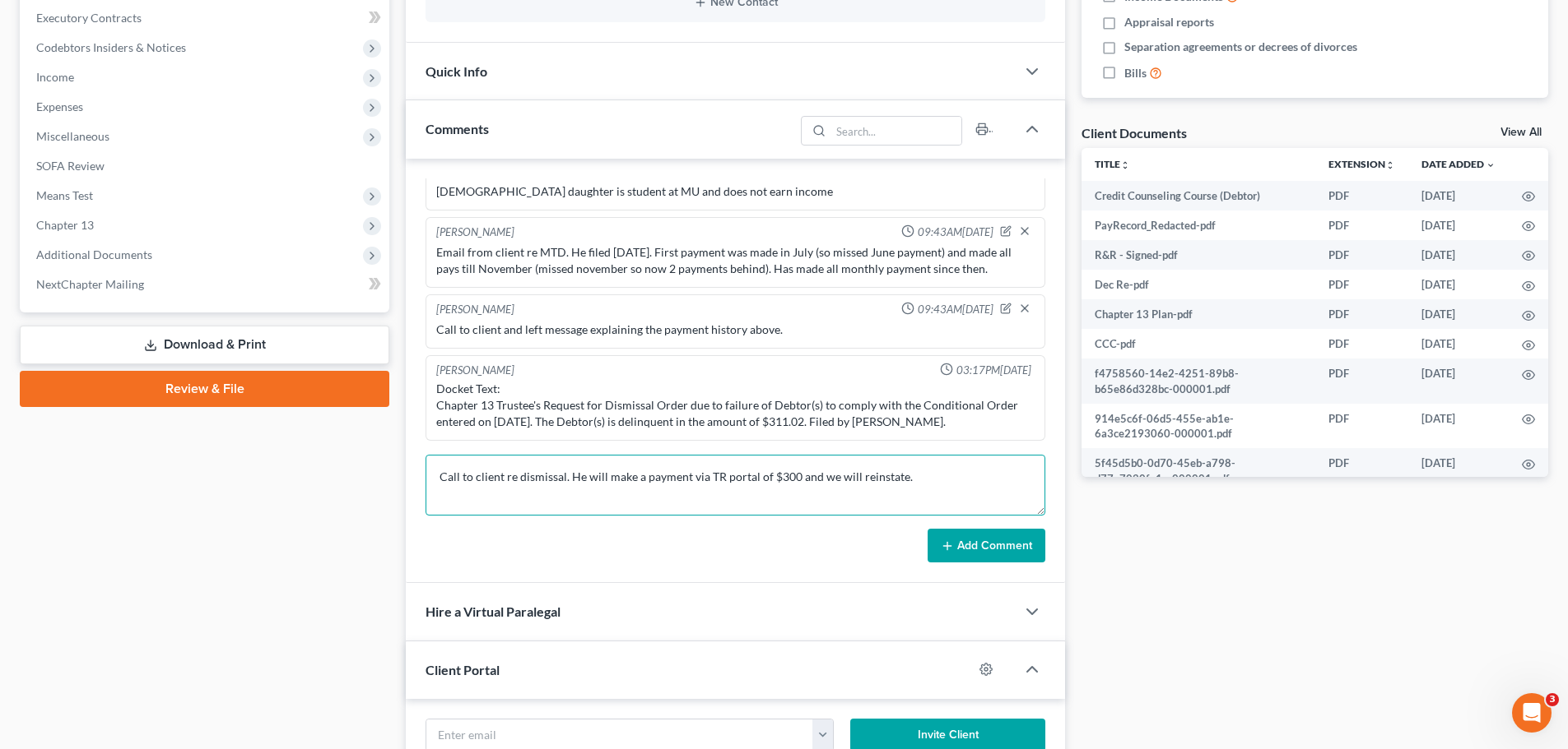
type textarea "Call to client re dismissal. He will make a payment via TR portal of $300 and w…"
click at [999, 552] on button "Add Comment" at bounding box center [986, 546] width 118 height 35
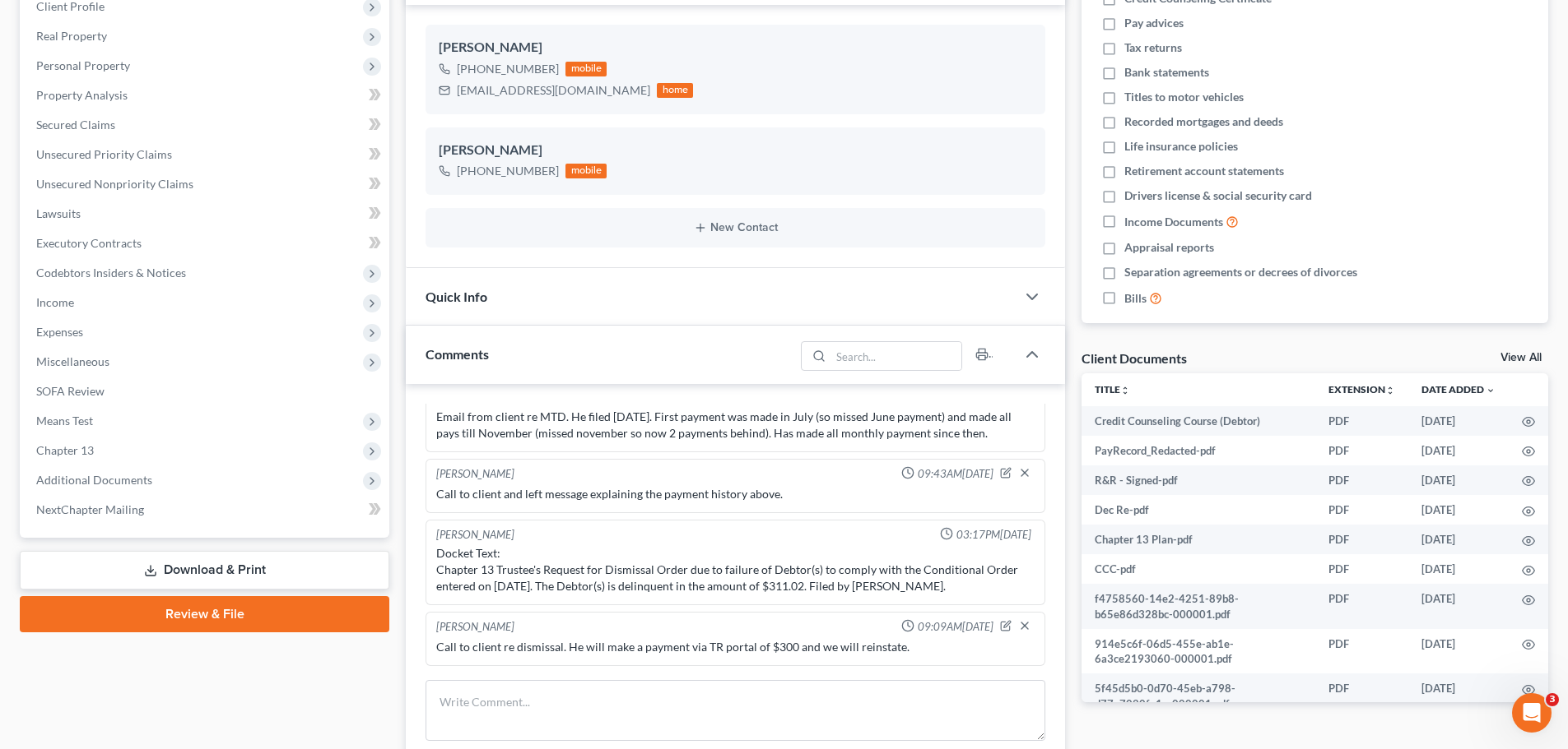
scroll to position [0, 0]
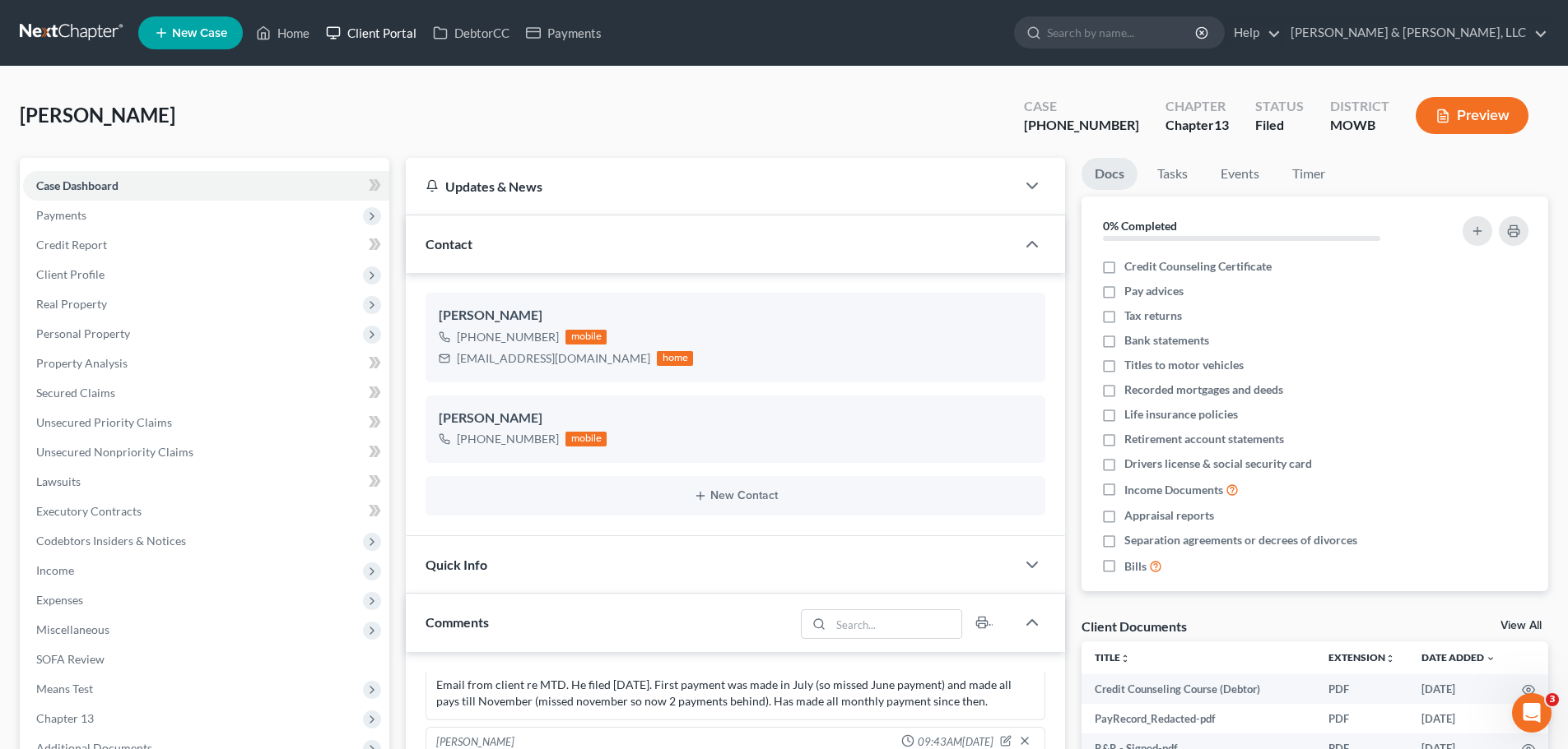
click at [350, 42] on link "Client Portal" at bounding box center [371, 33] width 107 height 30
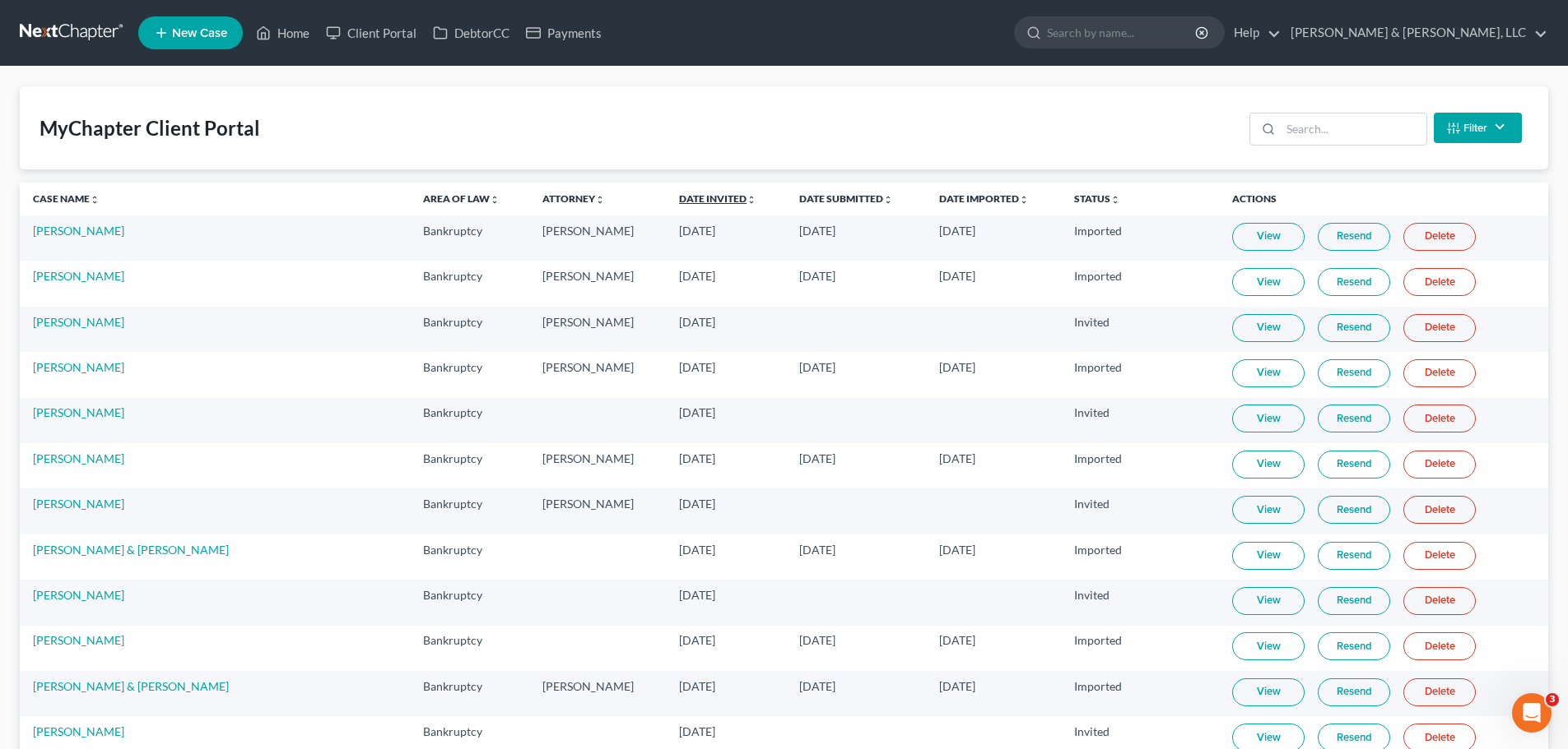
click at [679, 203] on link "Date Invited unfold_more expand_more expand_less" at bounding box center [718, 198] width 77 height 12
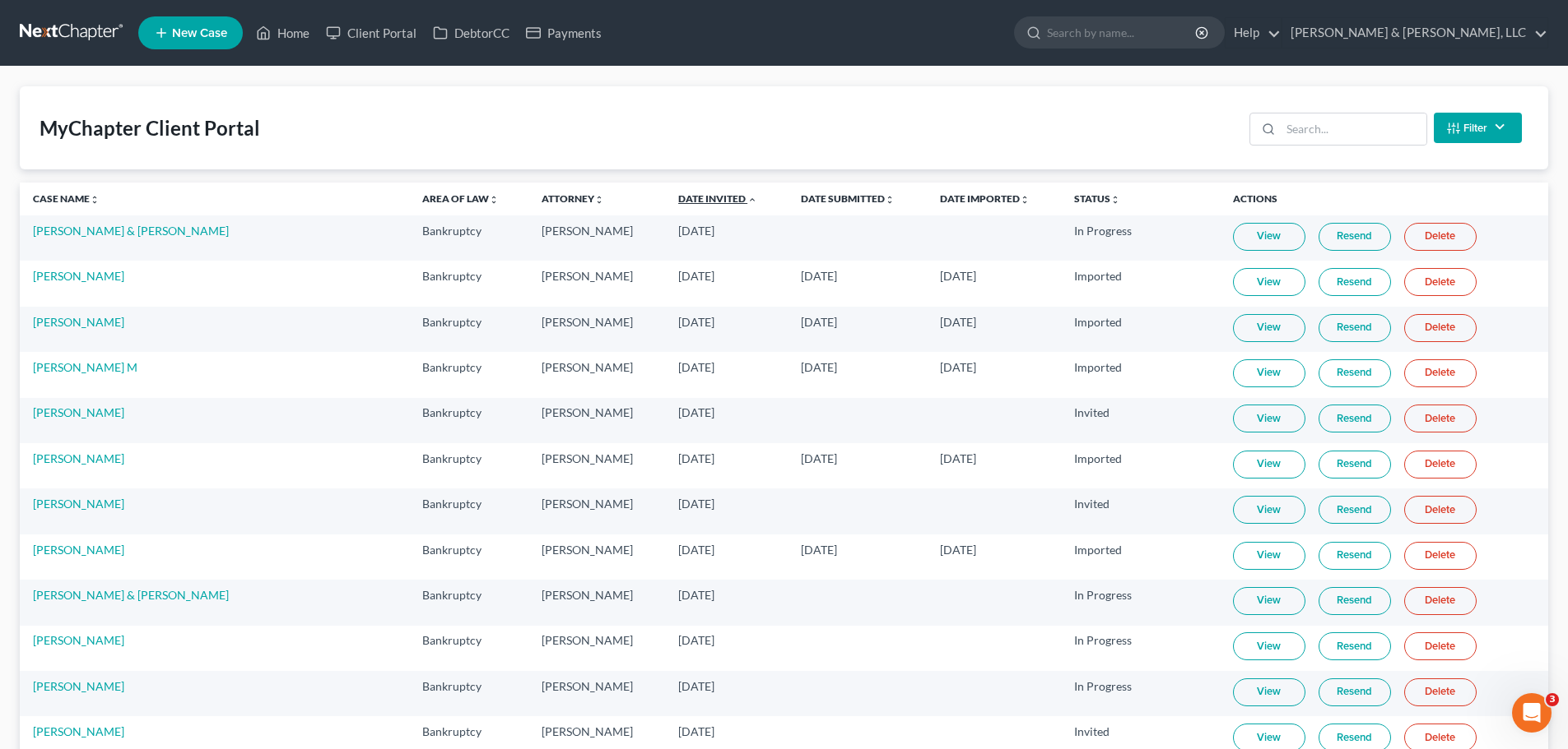
click at [678, 201] on link "Date Invited unfold_more expand_more expand_less" at bounding box center [718, 198] width 79 height 12
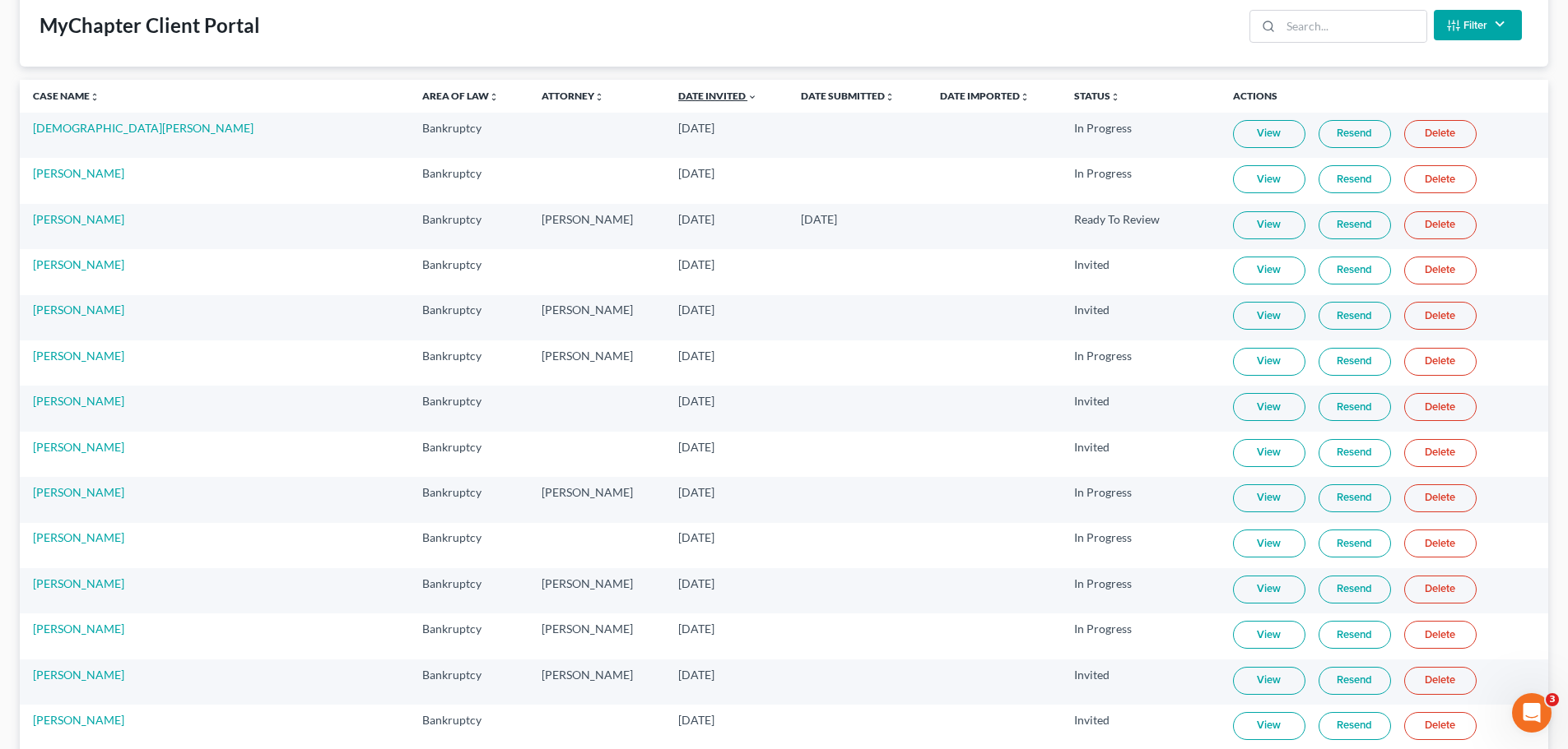
scroll to position [165, 0]
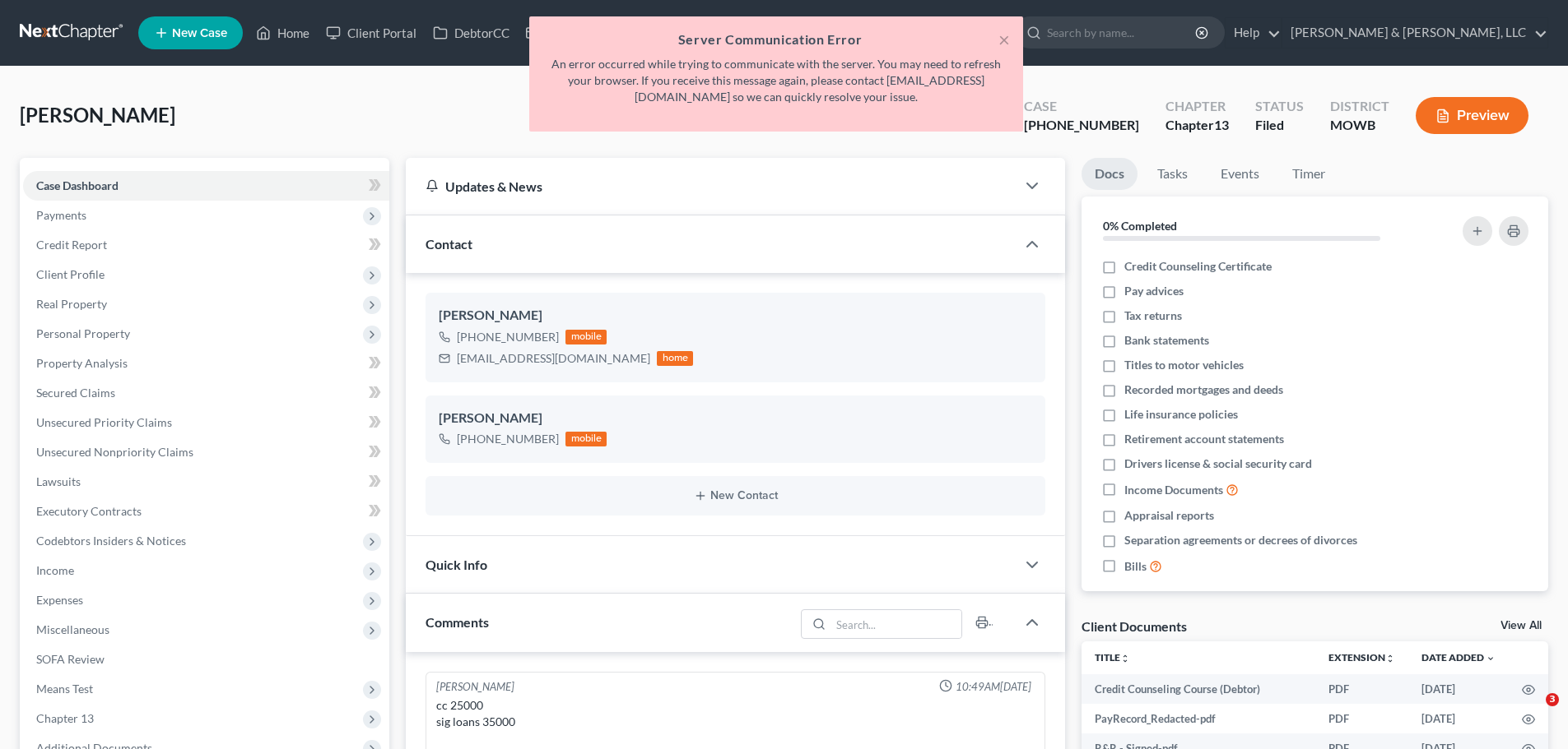
select select "0"
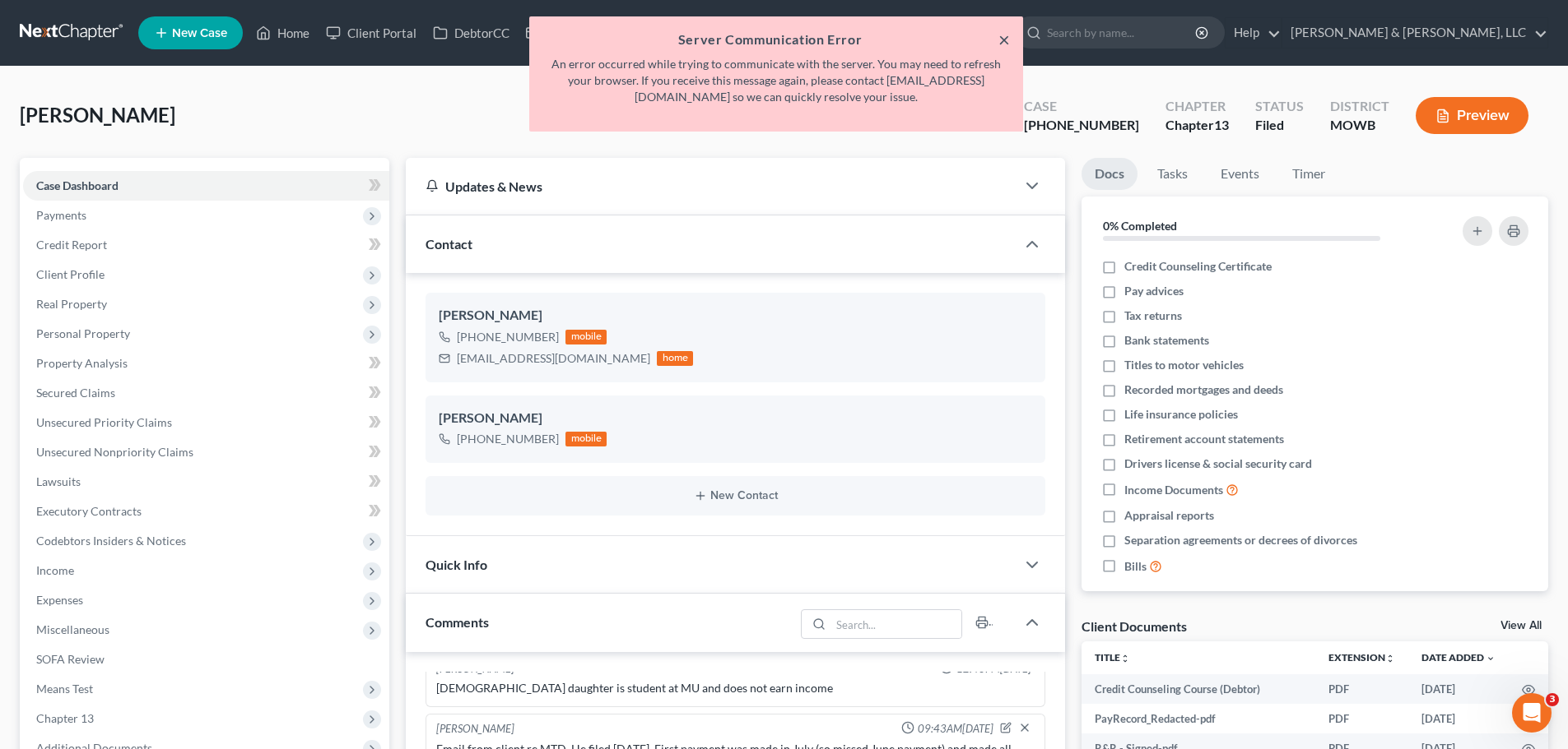
click at [1000, 36] on button "×" at bounding box center [1004, 40] width 12 height 20
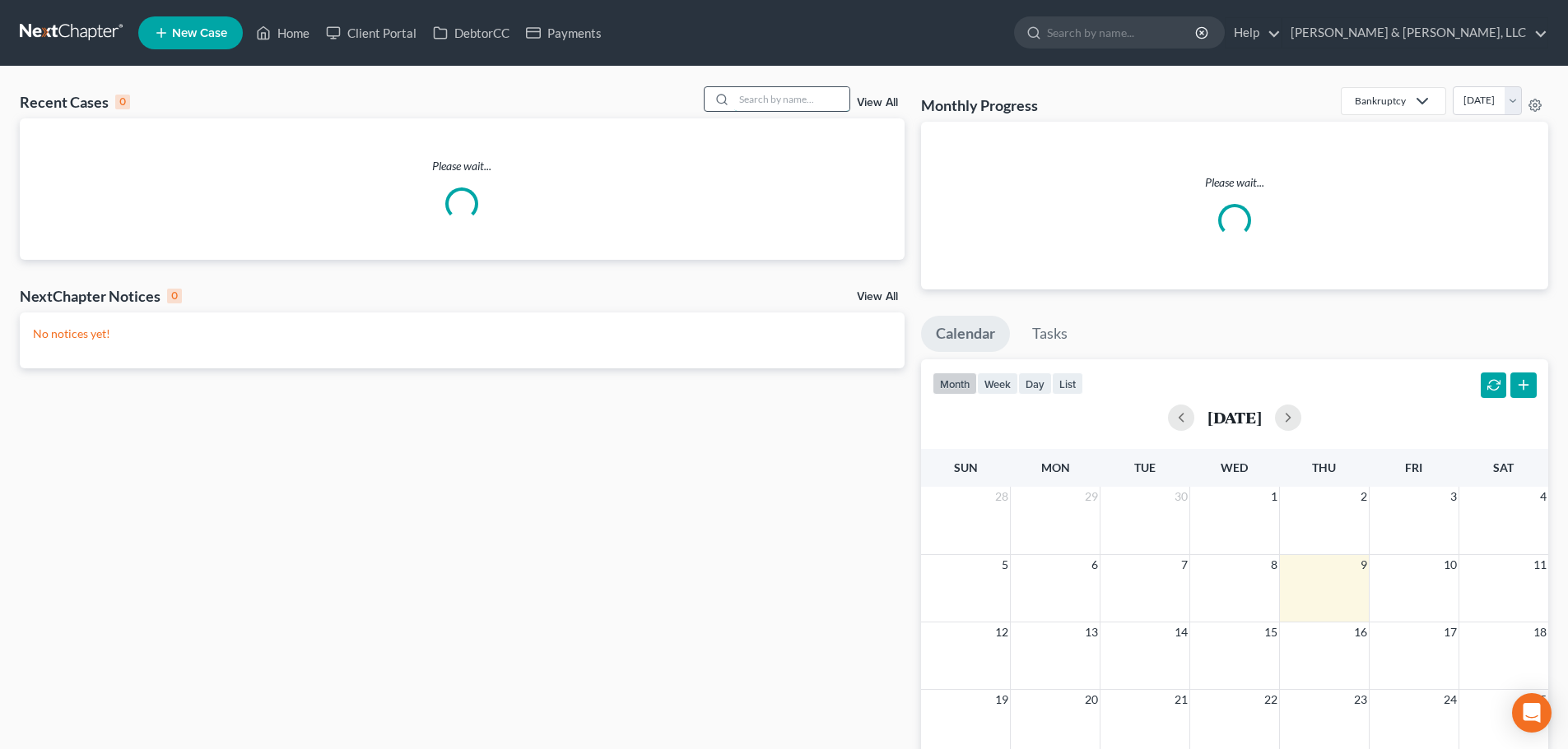
click at [757, 108] on input "search" at bounding box center [792, 99] width 115 height 24
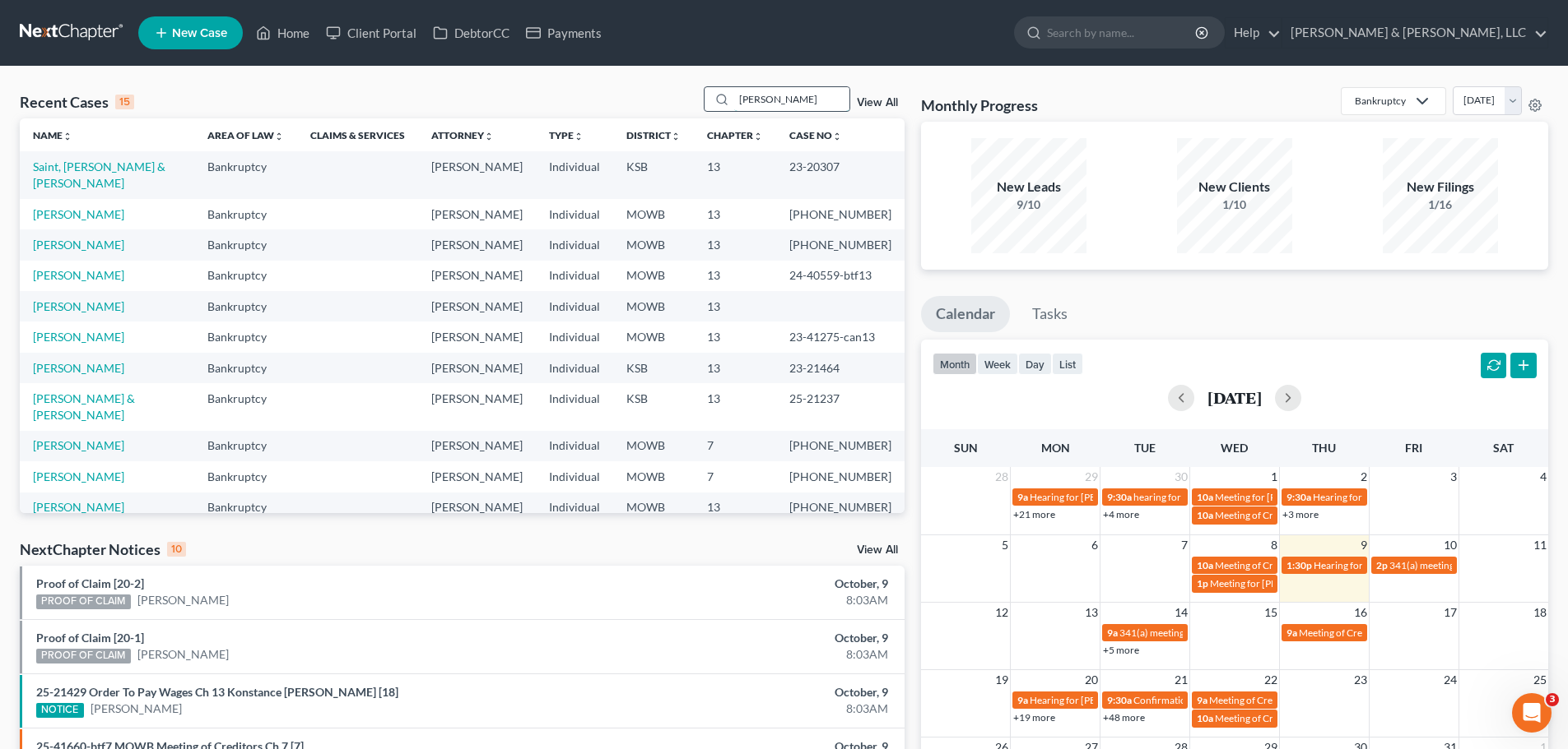
type input "lopez"
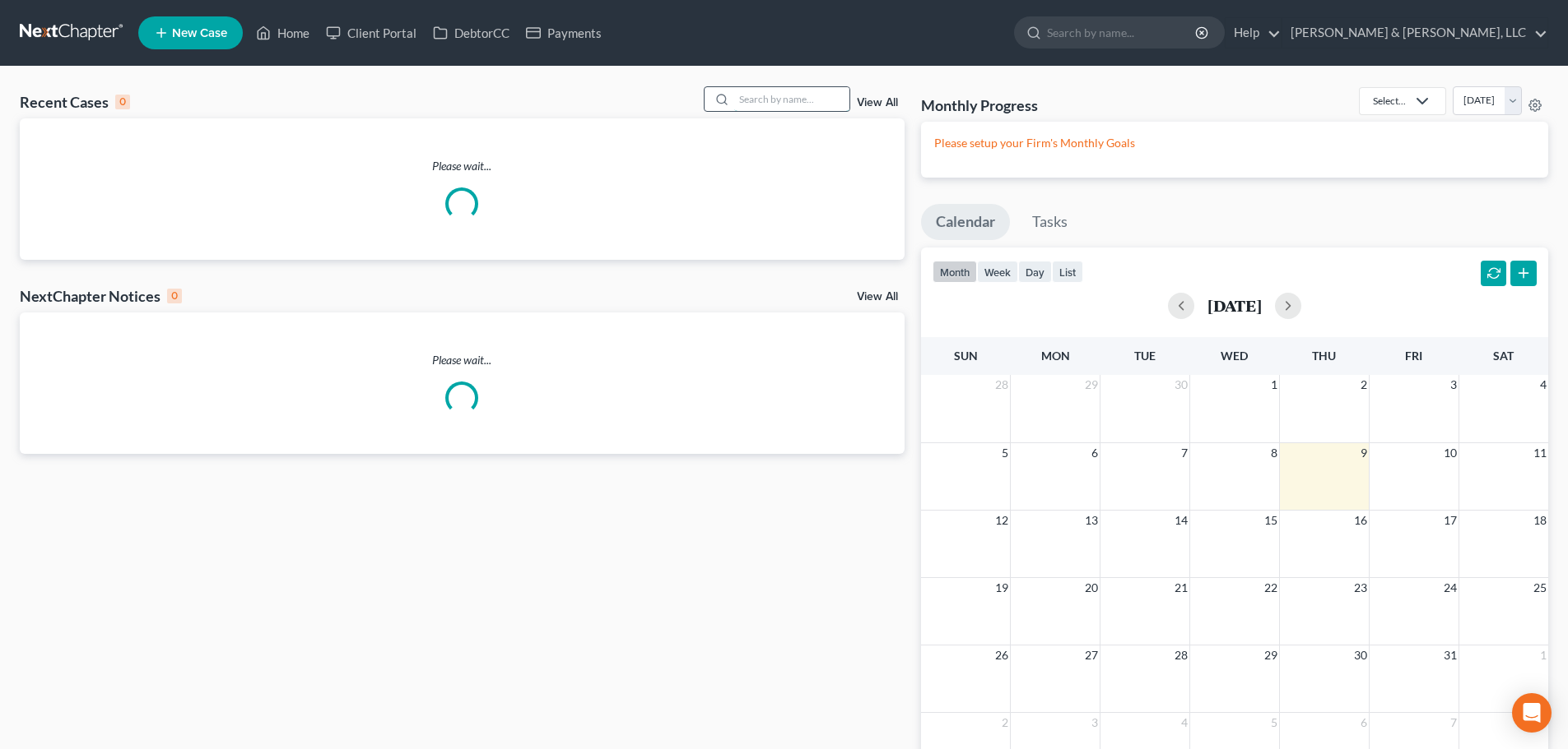
click at [785, 102] on input "search" at bounding box center [792, 99] width 115 height 24
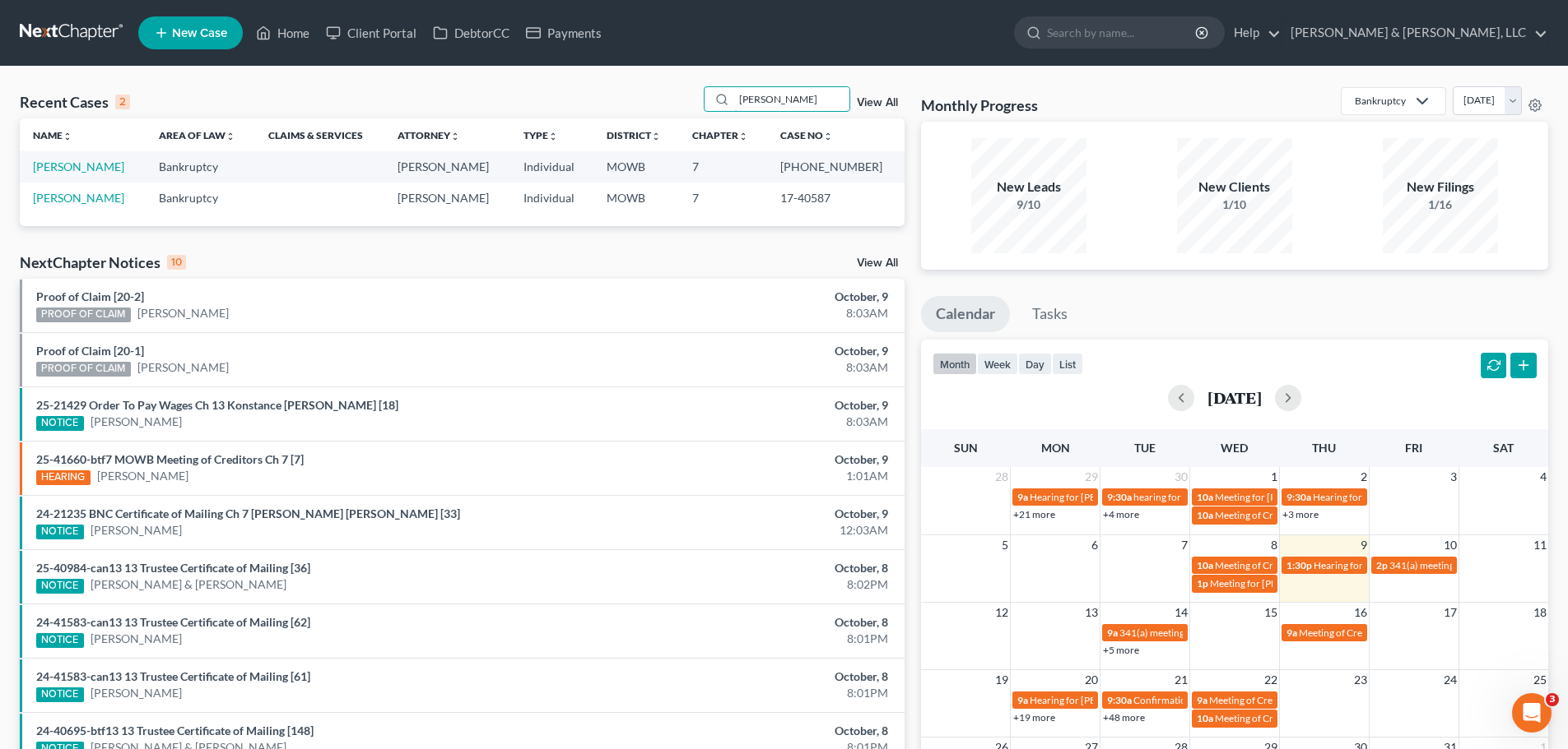
type input "reitz"
click at [289, 27] on link "Home" at bounding box center [283, 33] width 69 height 30
click at [350, 36] on link "Client Portal" at bounding box center [371, 33] width 107 height 30
